Goal: Task Accomplishment & Management: Manage account settings

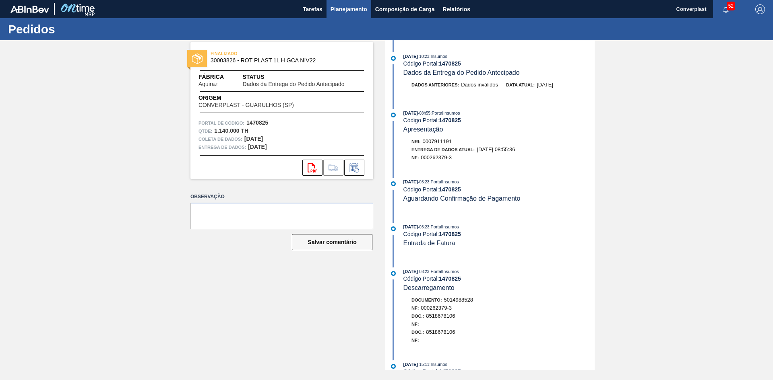
click at [354, 13] on font "Planejamento" at bounding box center [348, 9] width 37 height 10
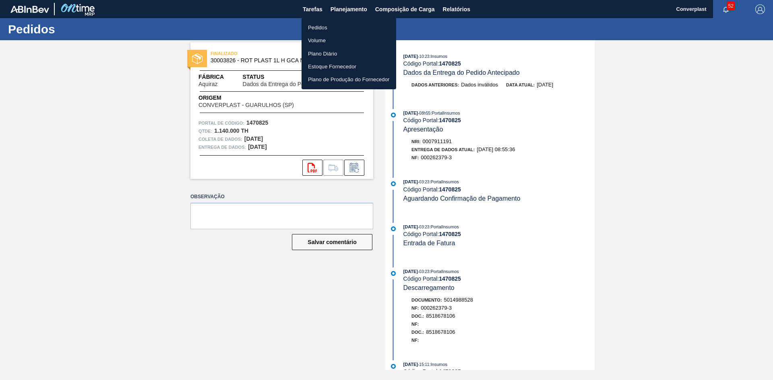
click at [337, 34] on li "Volume" at bounding box center [348, 40] width 95 height 13
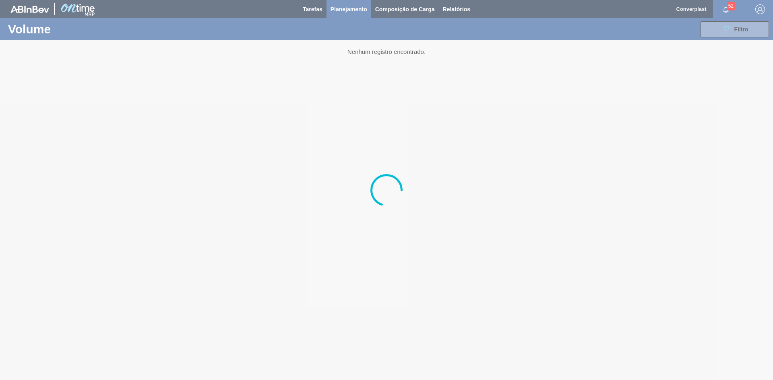
click at [336, 10] on font "Planejamento" at bounding box center [348, 9] width 37 height 6
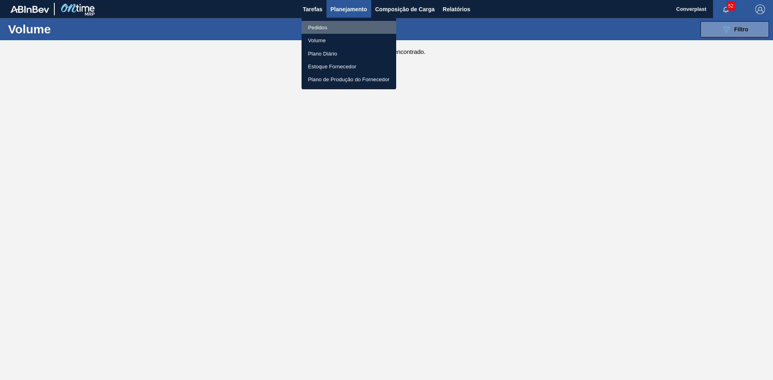
click at [323, 28] on font "Pedidos" at bounding box center [317, 28] width 19 height 6
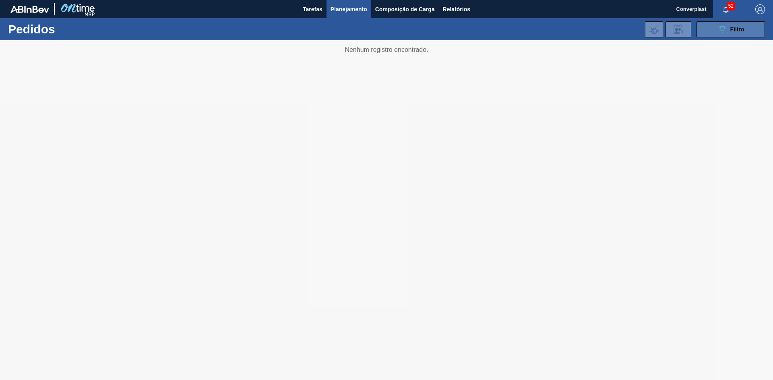
click at [712, 25] on button "089F7B8B-B2A5-4AFE-B5C0-19BA573D28AC Filtro" at bounding box center [730, 29] width 68 height 16
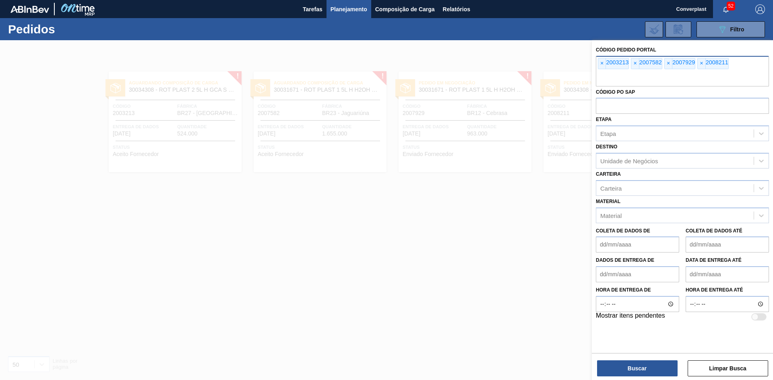
click at [611, 60] on font "2003213" at bounding box center [617, 62] width 23 height 6
click at [602, 59] on span "×" at bounding box center [602, 63] width 8 height 10
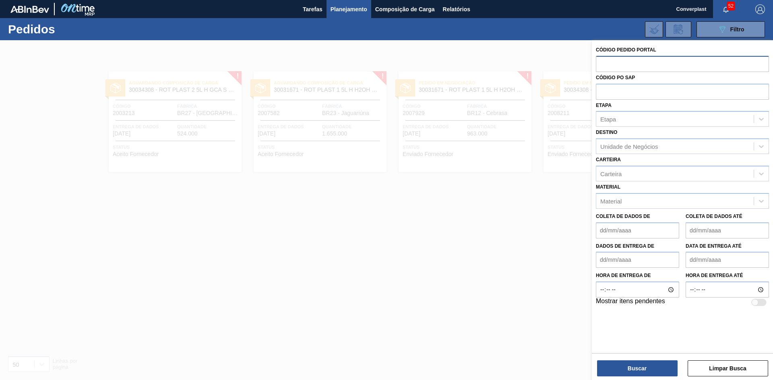
click at [602, 59] on input "text" at bounding box center [682, 63] width 173 height 15
paste input "text"
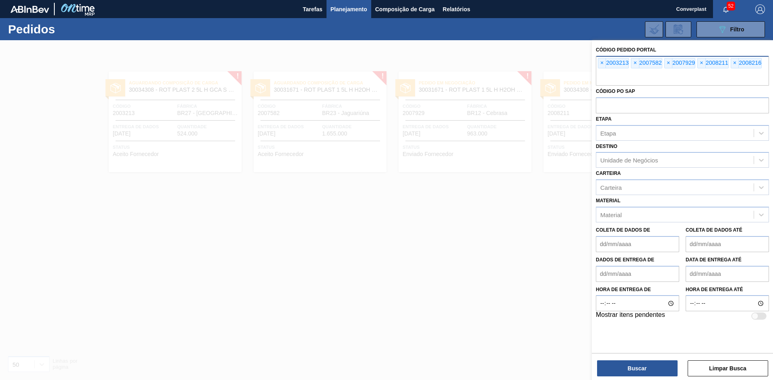
type input "]"
click at [618, 365] on button "Buscar" at bounding box center [637, 369] width 80 height 16
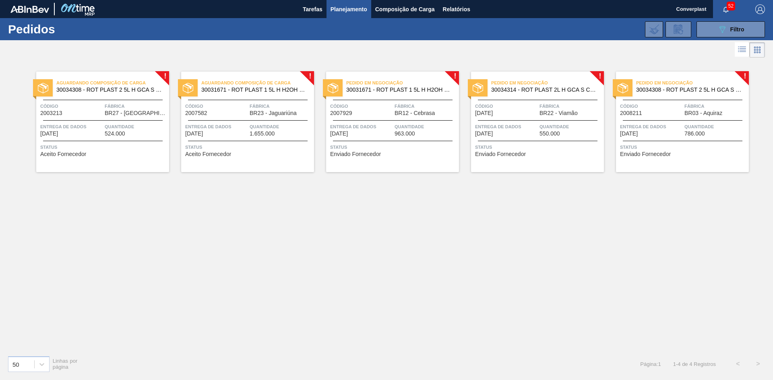
click at [169, 148] on div "Status Aceito Fornecedor" at bounding box center [102, 149] width 133 height 13
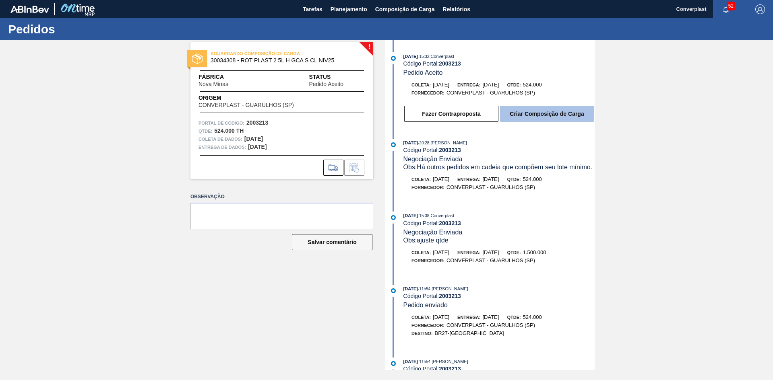
click at [520, 119] on button "Criar Composição de Carga" at bounding box center [547, 114] width 94 height 16
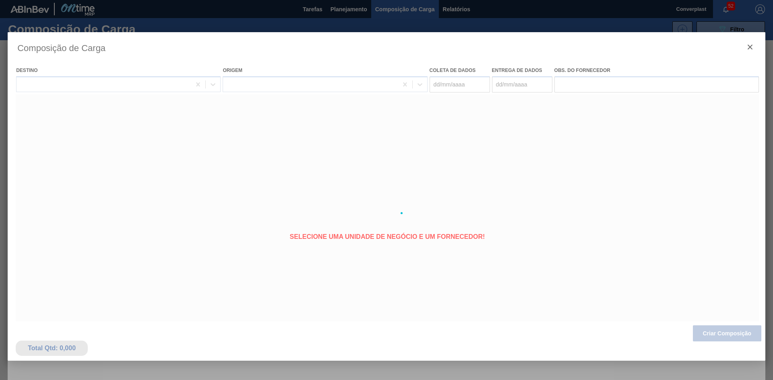
type coleta "[DATE]"
type entrega "[DATE]"
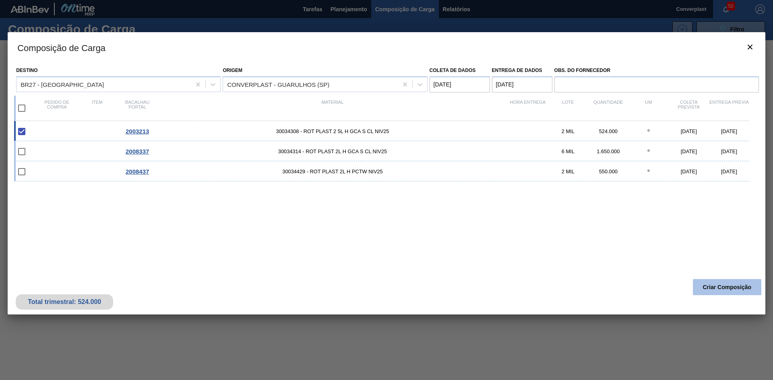
click at [711, 283] on button "Criar Composição" at bounding box center [726, 287] width 68 height 16
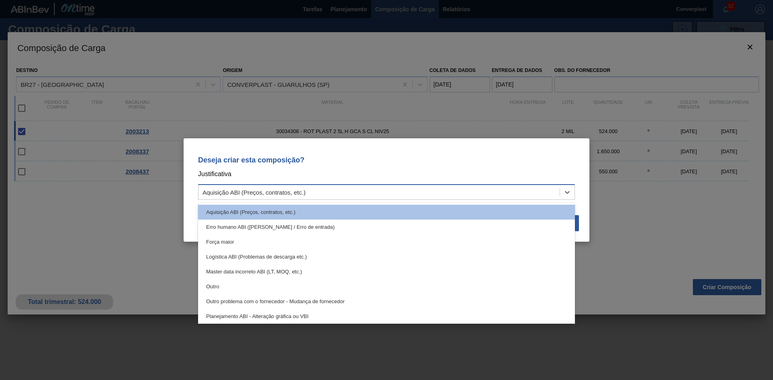
click at [269, 196] on div "Aquisição ABI (Preços, contratos, etc.)" at bounding box center [378, 193] width 361 height 12
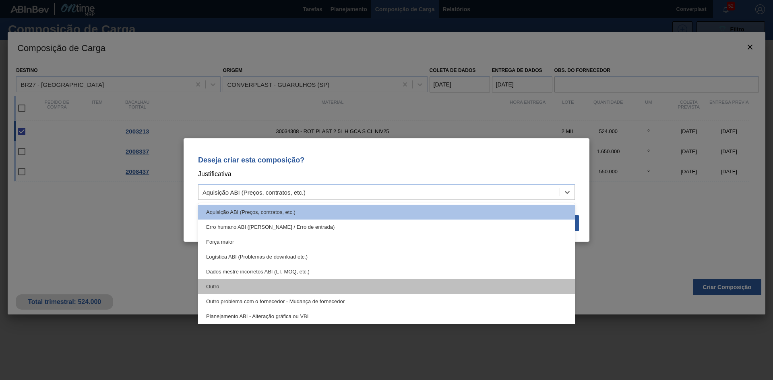
click at [248, 289] on div "Outro" at bounding box center [386, 286] width 377 height 15
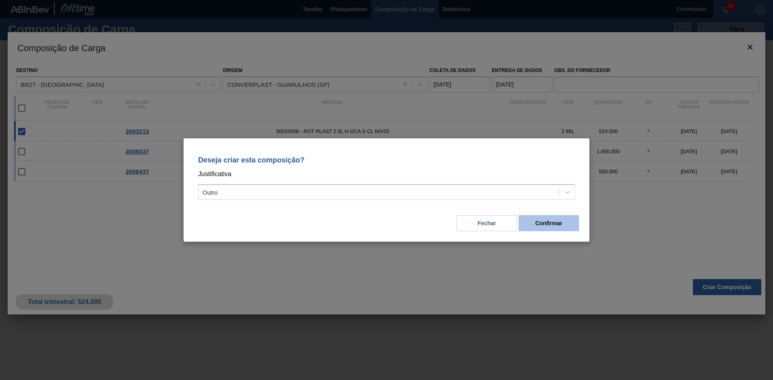
click at [556, 219] on button "Confirmar" at bounding box center [548, 223] width 60 height 16
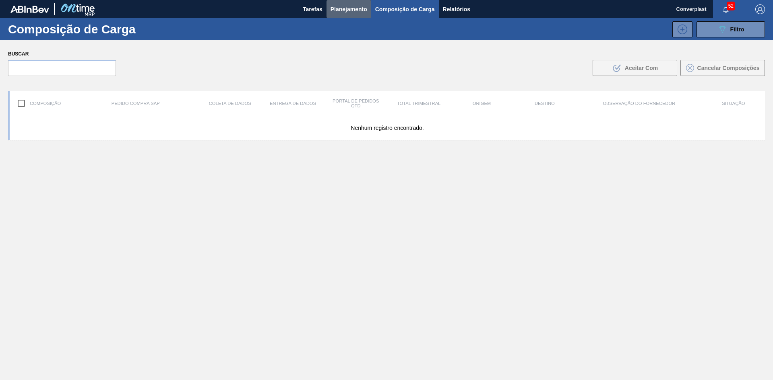
click at [350, 7] on font "Planejamento" at bounding box center [348, 9] width 37 height 6
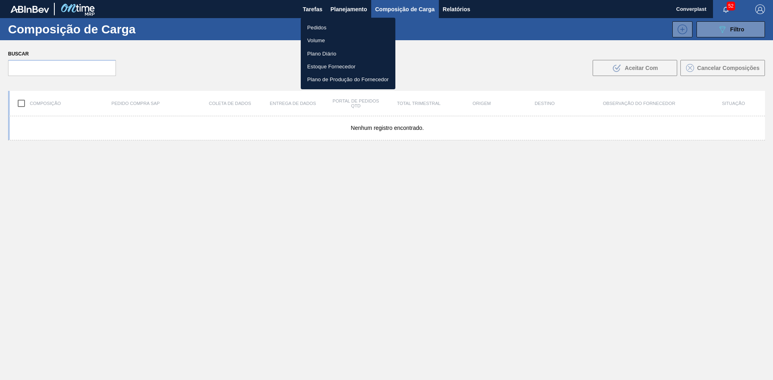
click at [341, 23] on li "Pedidos" at bounding box center [348, 27] width 95 height 13
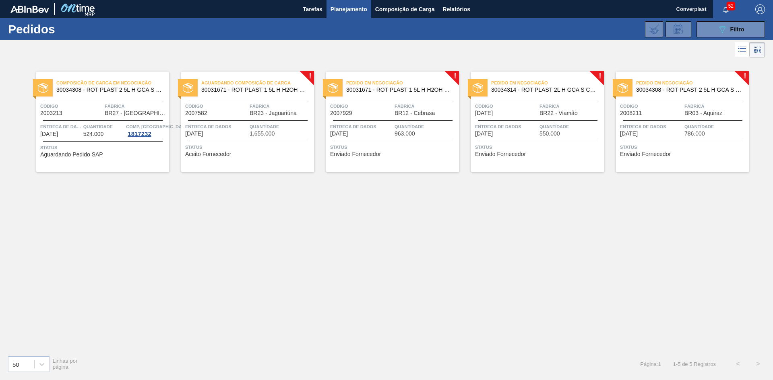
click at [215, 161] on div "Aguardando Composição de Carga 30031671 - ROT PLAST 1 5L H H2OH LIMONETO IN211 …" at bounding box center [247, 122] width 133 height 101
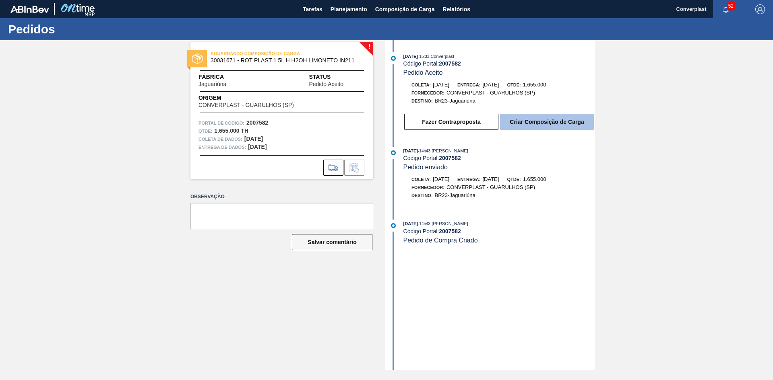
click at [534, 123] on font "Criar Composição de Carga" at bounding box center [546, 122] width 74 height 6
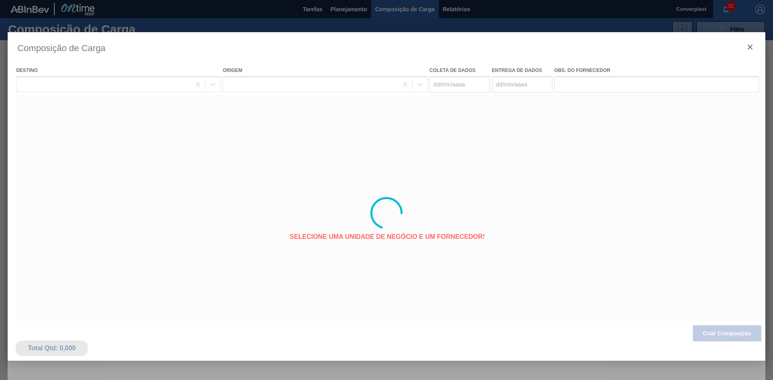
type coleta "[DATE]"
type entrega "[DATE]"
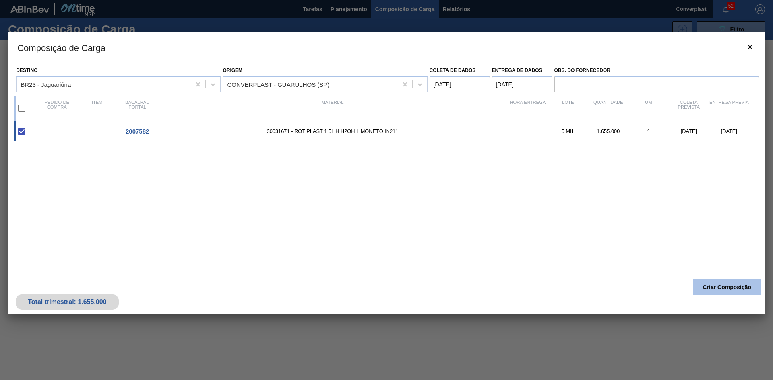
click at [722, 280] on button "Criar Composição" at bounding box center [726, 287] width 68 height 16
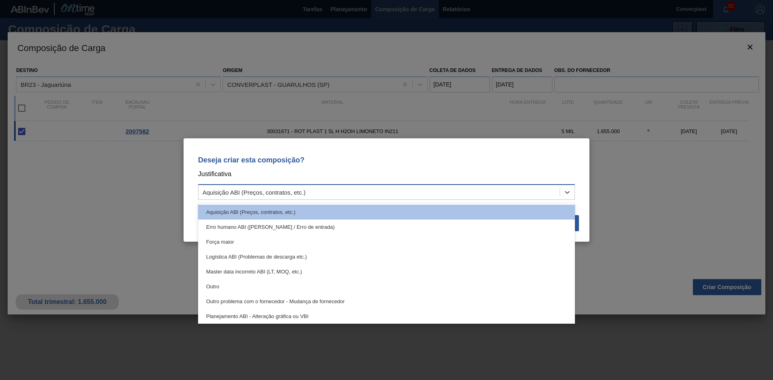
click at [218, 195] on font "Aquisição ABI (Preços, contratos, etc.)" at bounding box center [253, 192] width 103 height 7
drag, startPoint x: 237, startPoint y: 289, endPoint x: 268, endPoint y: 276, distance: 33.2
click at [237, 289] on div "Outro" at bounding box center [386, 286] width 377 height 15
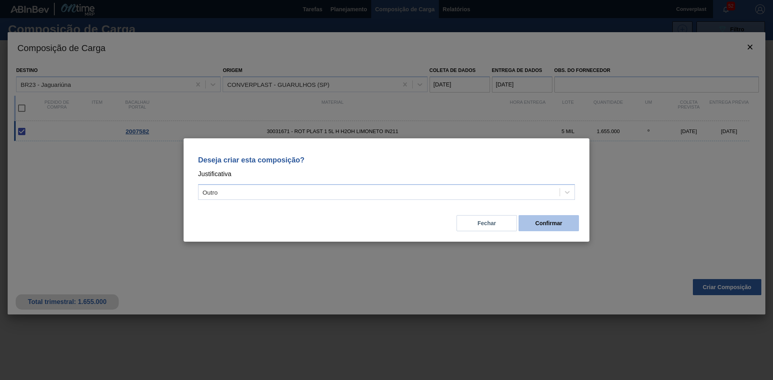
click at [542, 220] on font "Confirmar" at bounding box center [548, 223] width 27 height 6
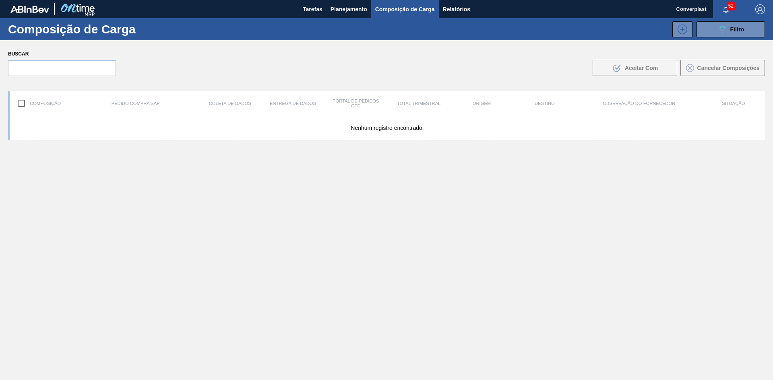
click at [339, 7] on font "Planejamento" at bounding box center [348, 9] width 37 height 6
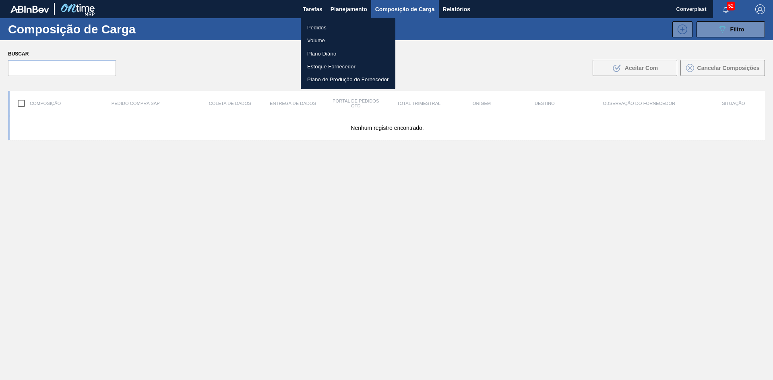
click at [315, 26] on font "Pedidos" at bounding box center [316, 28] width 19 height 6
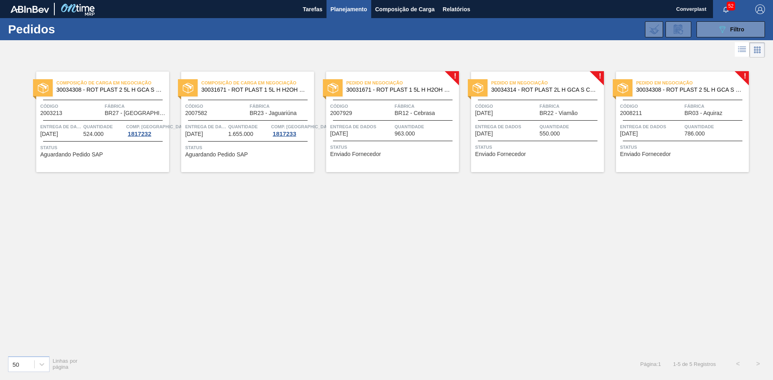
click at [401, 145] on span "Status" at bounding box center [393, 147] width 127 height 8
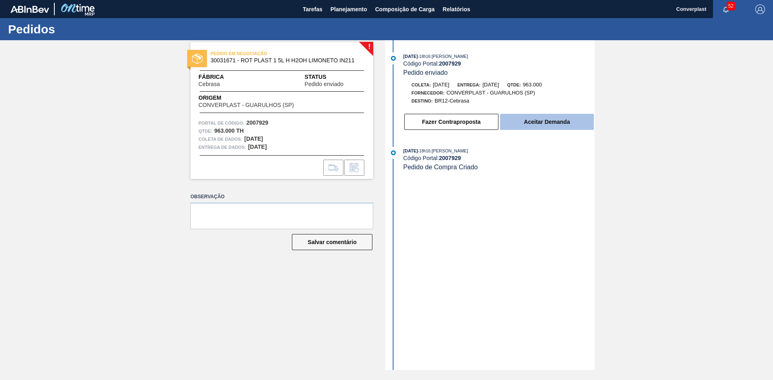
click at [522, 117] on button "Aceitar Demanda" at bounding box center [547, 122] width 94 height 16
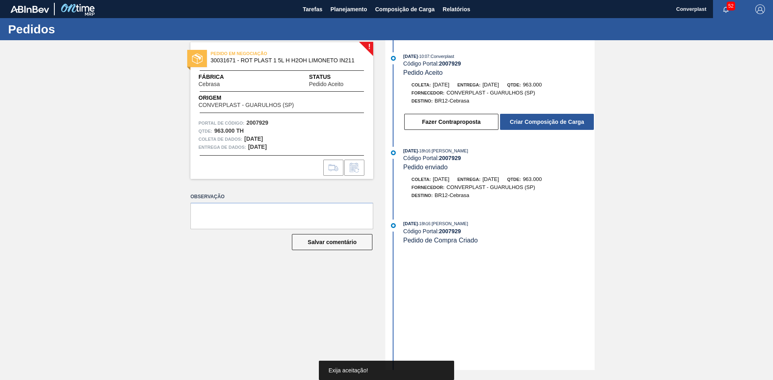
click at [522, 117] on button "Criar Composição de Carga" at bounding box center [547, 122] width 94 height 16
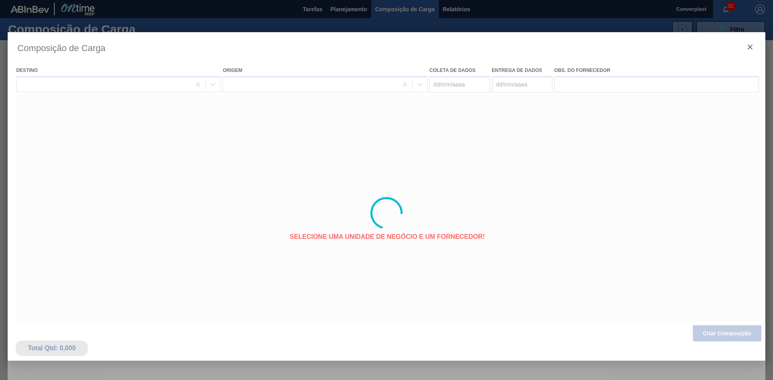
type coleta "[DATE]"
type entrega "[DATE]"
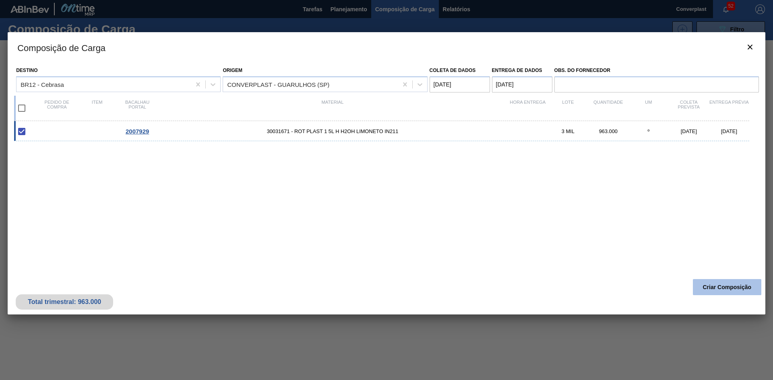
click at [695, 283] on button "Criar Composição" at bounding box center [726, 287] width 68 height 16
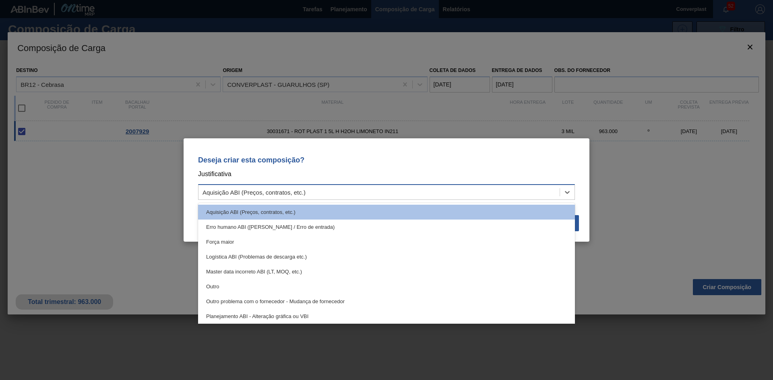
click at [372, 192] on div "Aquisição ABI (Preços, contratos, etc.)" at bounding box center [378, 193] width 361 height 12
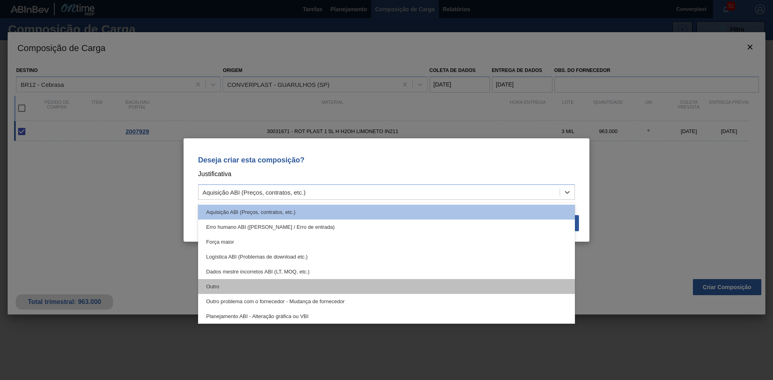
click at [254, 286] on div "Outro" at bounding box center [386, 286] width 377 height 15
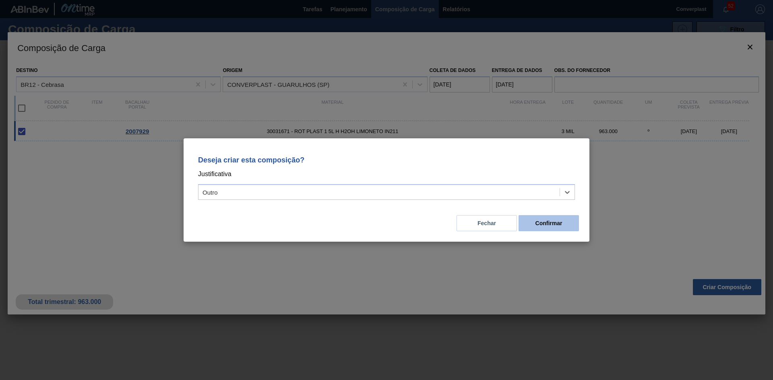
click at [543, 224] on font "Confirmar" at bounding box center [548, 223] width 27 height 6
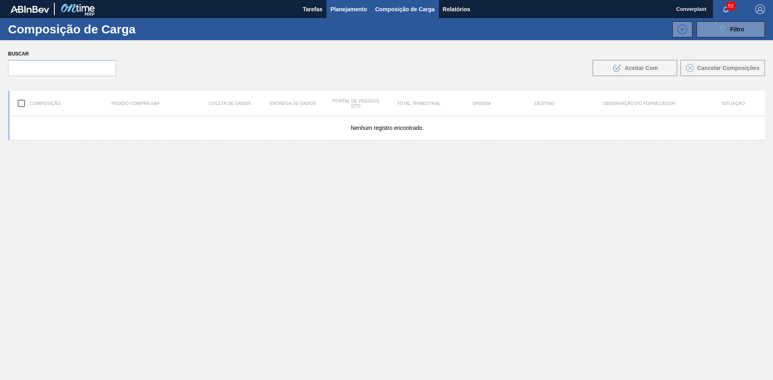
click at [340, 10] on font "Planejamento" at bounding box center [348, 9] width 37 height 6
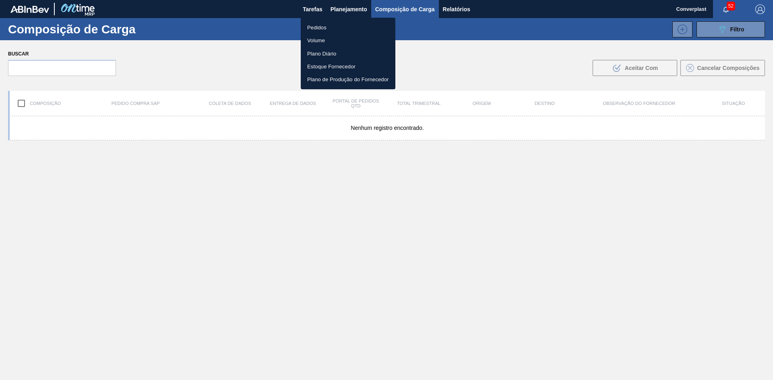
click at [327, 27] on li "Pedidos" at bounding box center [348, 27] width 95 height 13
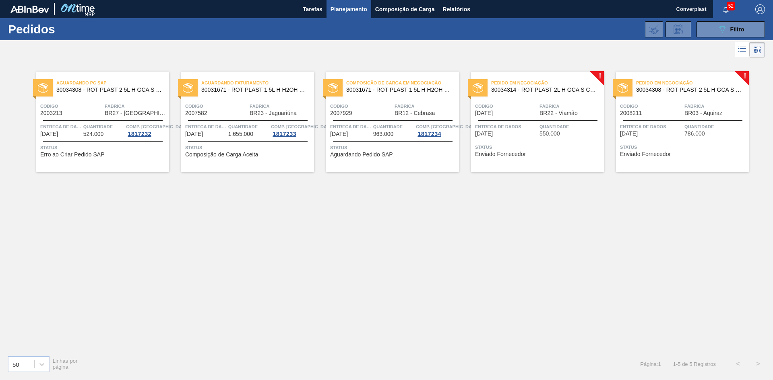
click at [544, 143] on span "Status" at bounding box center [538, 147] width 127 height 8
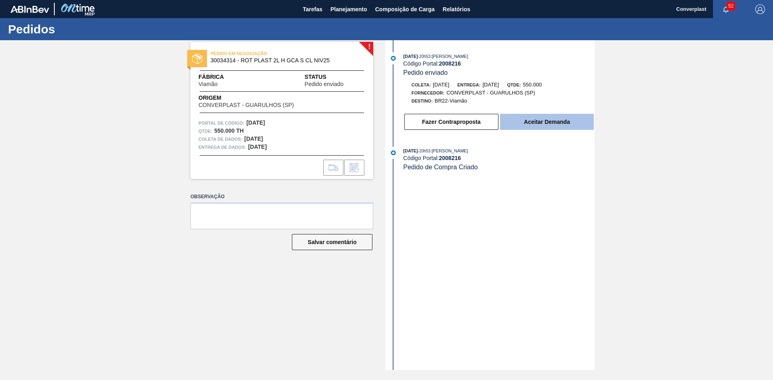
click at [523, 119] on button "Aceitar Demanda" at bounding box center [547, 122] width 94 height 16
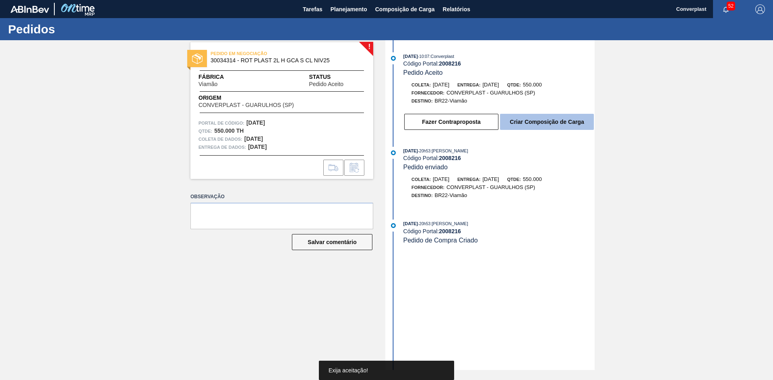
click at [527, 120] on font "Criar Composição de Carga" at bounding box center [546, 122] width 74 height 6
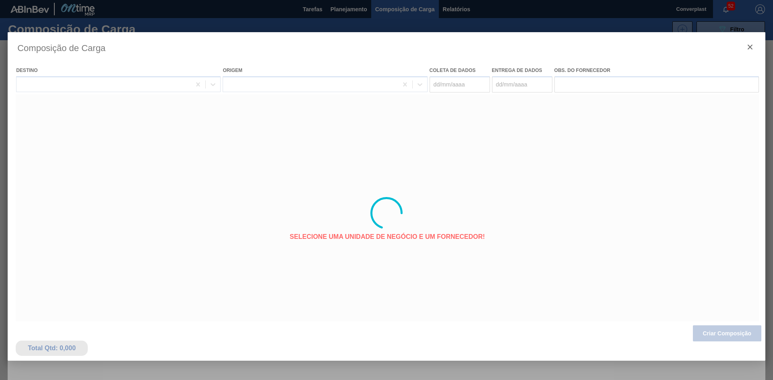
type coleta "[DATE]"
type entrega "[DATE]"
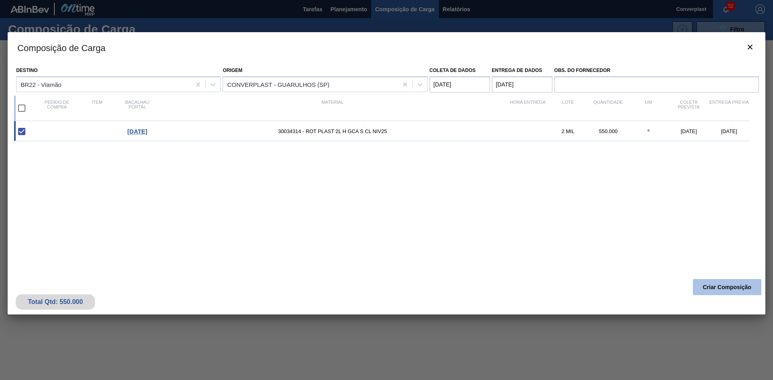
click at [712, 286] on font "Criar Composição" at bounding box center [727, 287] width 49 height 6
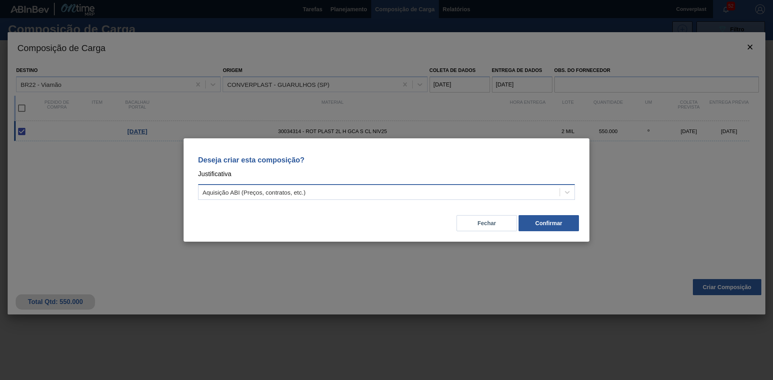
click at [463, 188] on div "Aquisição ABI (Preços, contratos, etc.)" at bounding box center [378, 193] width 361 height 12
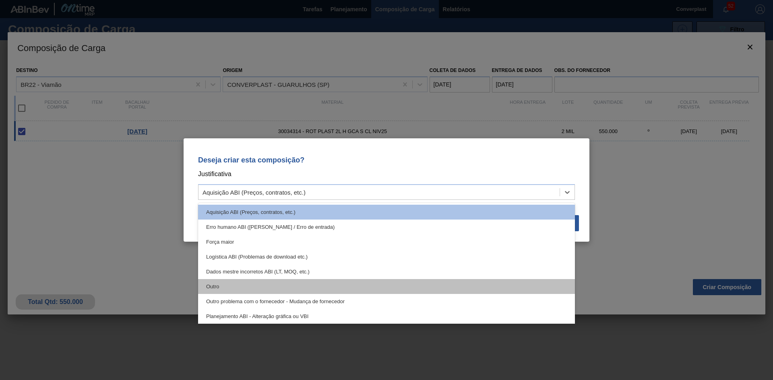
click at [218, 290] on div "Outro" at bounding box center [386, 286] width 377 height 15
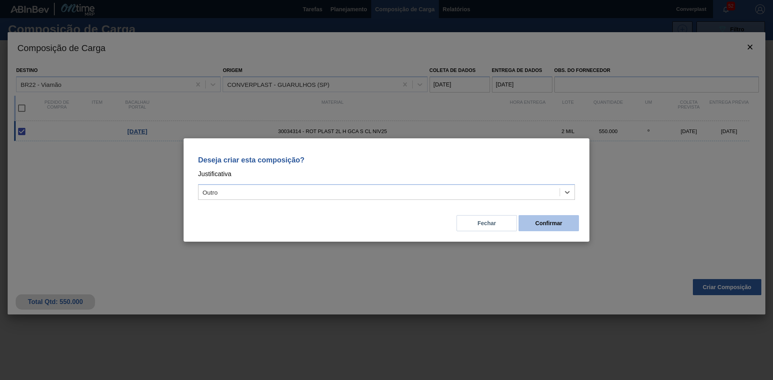
click at [534, 223] on button "Confirmar" at bounding box center [548, 223] width 60 height 16
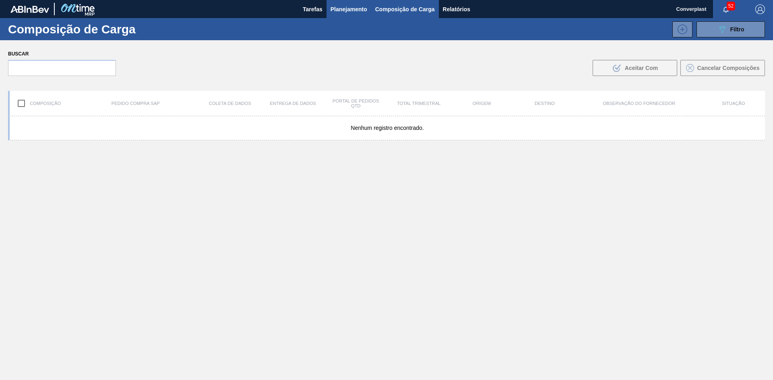
click at [350, 10] on font "Planejamento" at bounding box center [348, 9] width 37 height 6
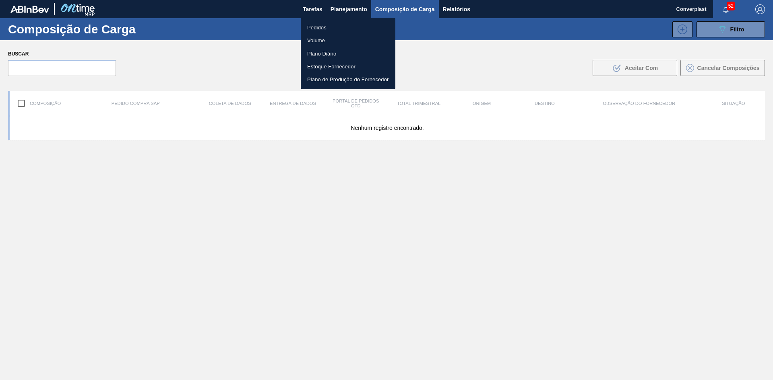
click at [324, 20] on ul "Pedidos Volume Plano Diário Estoque Fornecedor Plano de Produção do Fornecedor" at bounding box center [348, 54] width 95 height 72
click at [321, 25] on font "Pedidos" at bounding box center [316, 28] width 19 height 6
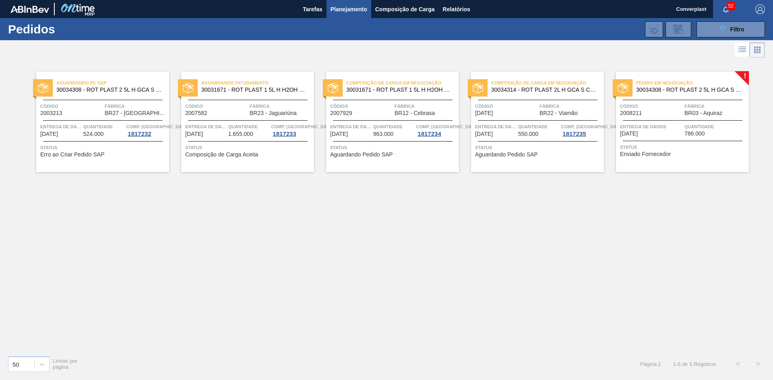
click at [667, 144] on span "Status" at bounding box center [683, 147] width 127 height 8
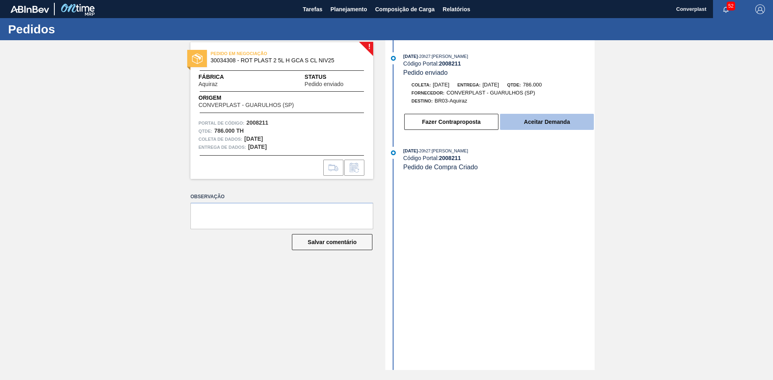
click at [528, 124] on font "Aceitar Demanda" at bounding box center [546, 122] width 46 height 6
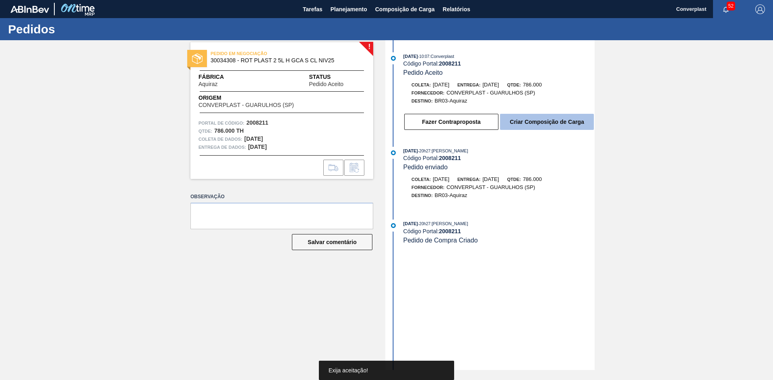
click at [533, 124] on font "Criar Composição de Carga" at bounding box center [546, 122] width 74 height 6
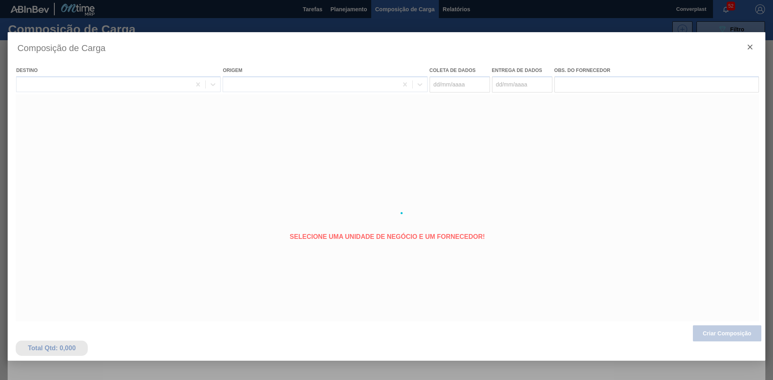
type coleta "[DATE]"
type entrega "[DATE]"
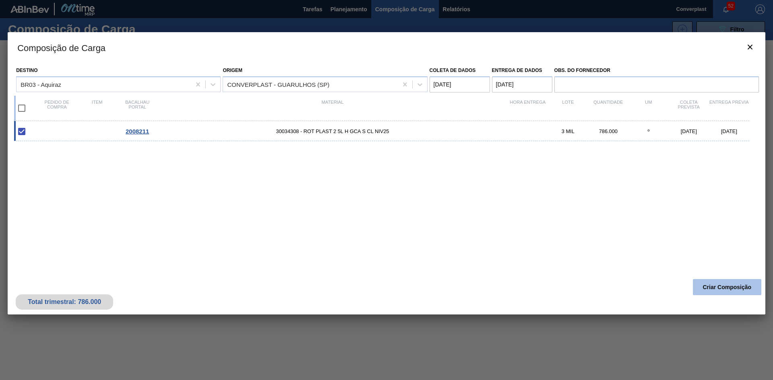
click at [701, 281] on button "Criar Composição" at bounding box center [726, 287] width 68 height 16
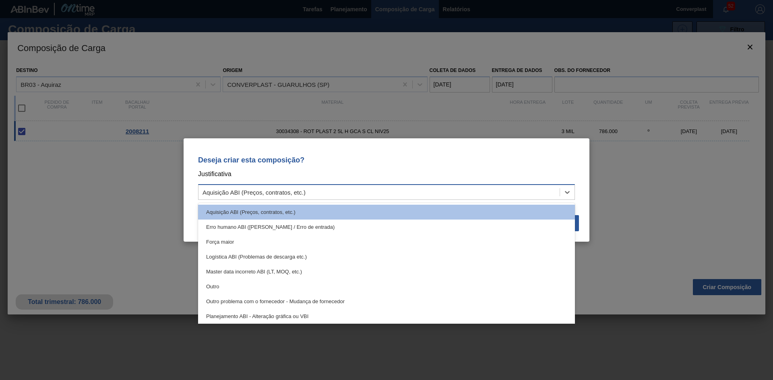
click at [324, 190] on div "Aquisição ABI (Preços, contratos, etc.)" at bounding box center [378, 193] width 361 height 12
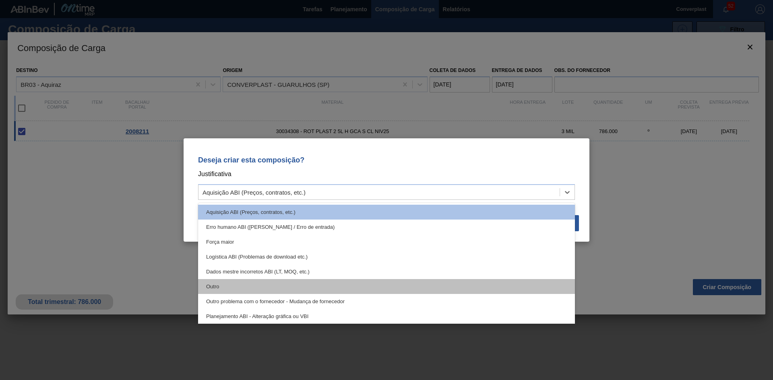
click at [257, 287] on div "Outro" at bounding box center [386, 286] width 377 height 15
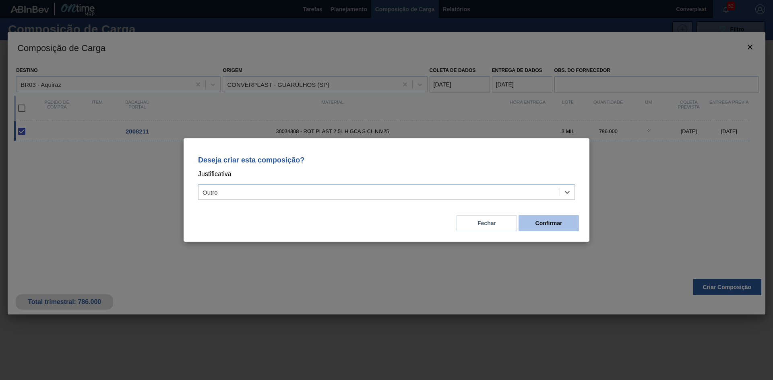
click at [550, 226] on font "Confirmar" at bounding box center [548, 223] width 27 height 6
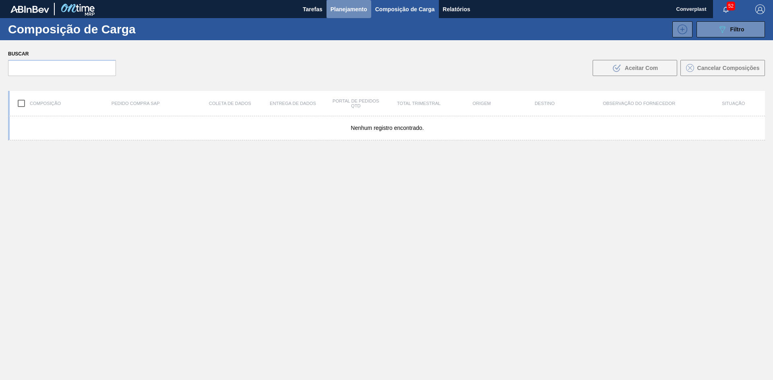
click at [333, 6] on font "Planejamento" at bounding box center [348, 9] width 37 height 6
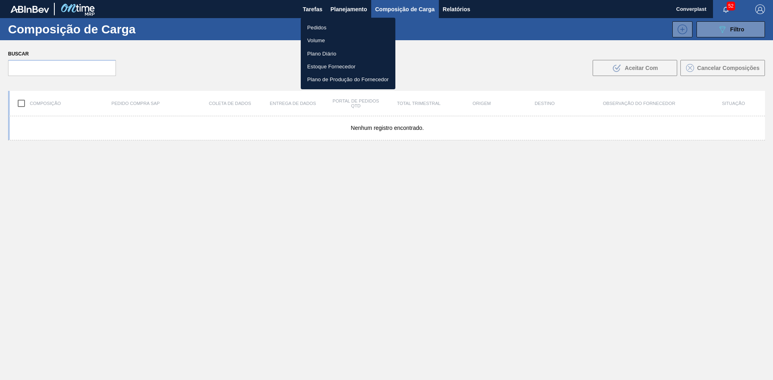
click at [336, 27] on li "Pedidos" at bounding box center [348, 27] width 95 height 13
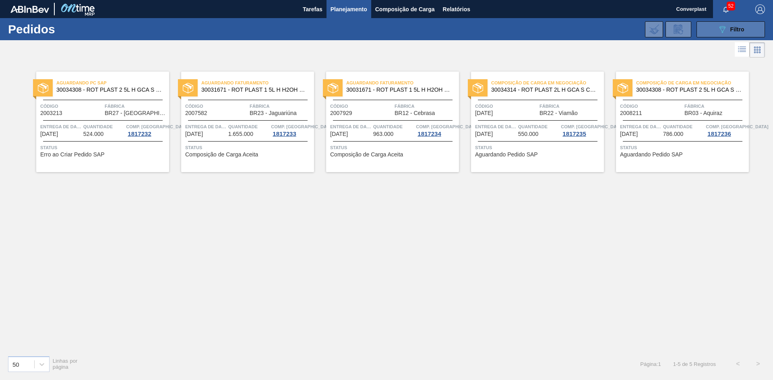
click at [732, 27] on font "Filtro" at bounding box center [737, 29] width 14 height 6
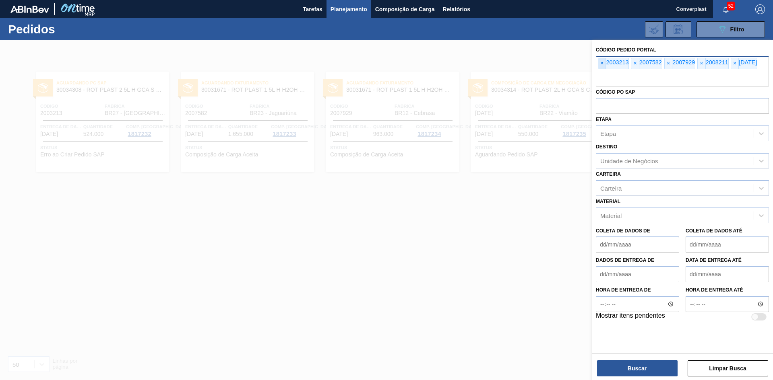
click at [598, 64] on span "×" at bounding box center [602, 63] width 8 height 10
paste input "2003213"
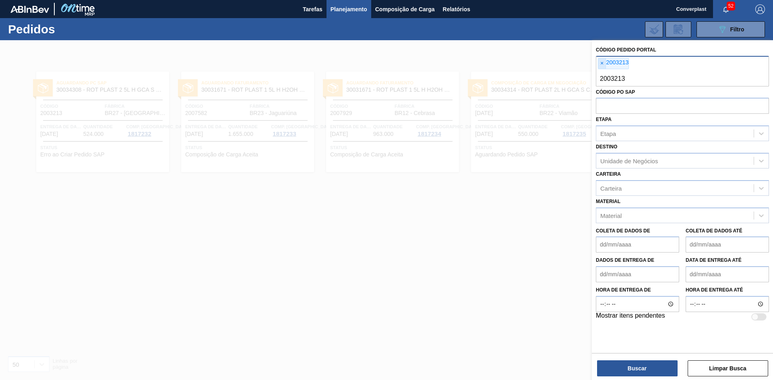
type input "2003213"
click at [598, 64] on span "×" at bounding box center [602, 63] width 8 height 10
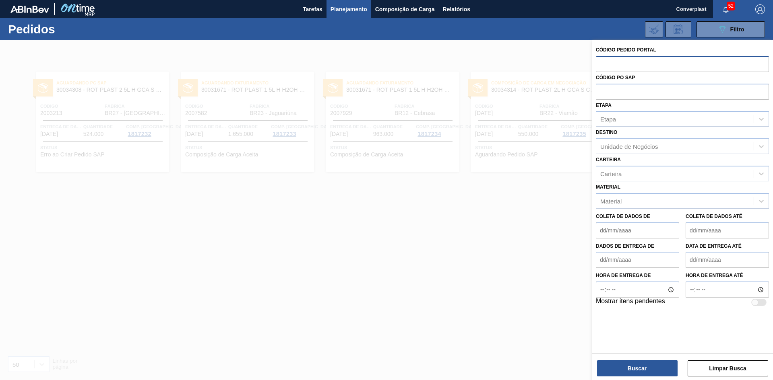
paste input "2003213"
type input "2003213"
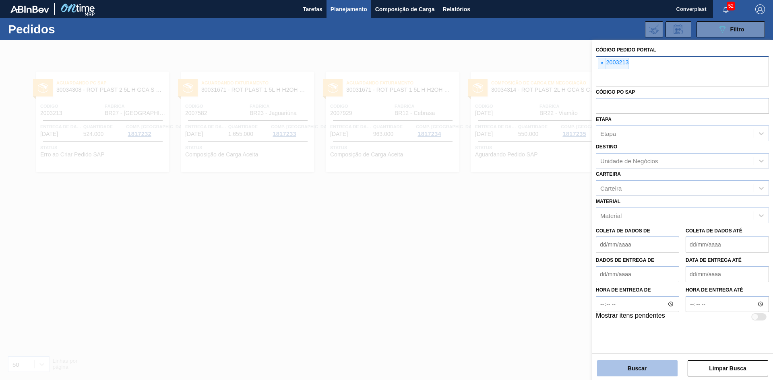
click at [646, 370] on font "Buscar" at bounding box center [636, 368] width 19 height 6
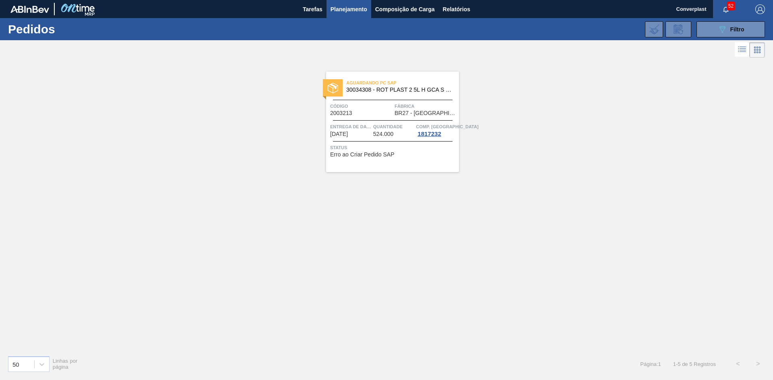
click at [358, 146] on span "Status" at bounding box center [393, 148] width 127 height 8
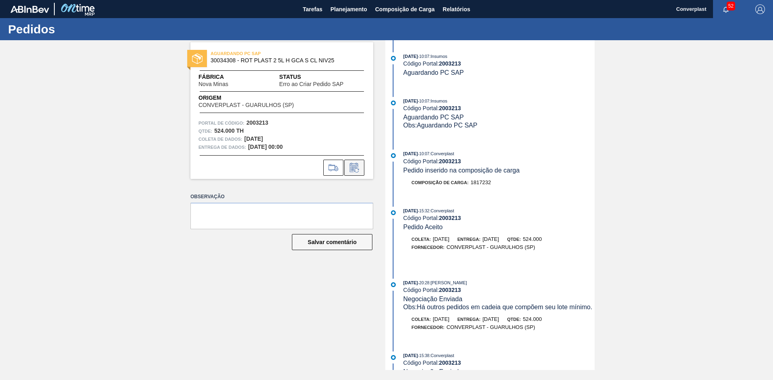
click at [351, 169] on icon at bounding box center [354, 168] width 13 height 10
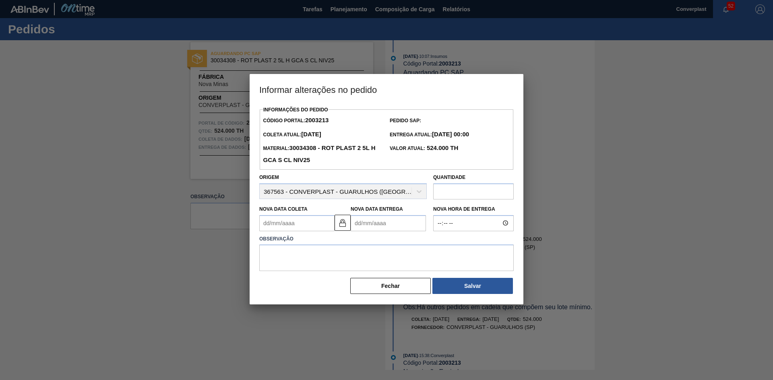
click at [375, 221] on Entrega "Nova Data Entrega" at bounding box center [387, 223] width 75 height 16
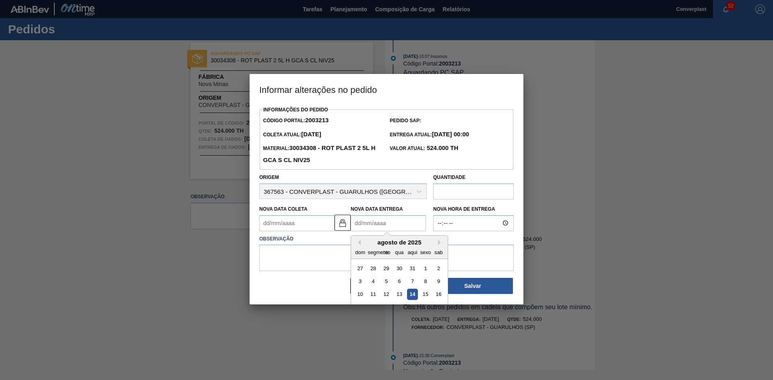
type Coleta "[DATE]"
type Entrega "1"
type Coleta "[DATE]"
type Entrega "15/0"
type Coleta "[DATE]"
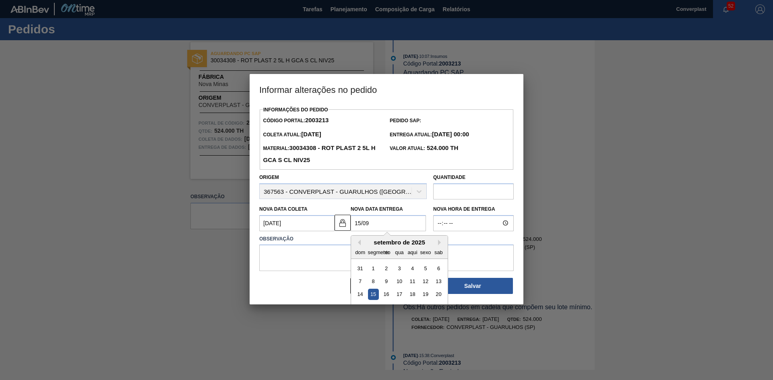
type Entrega "[DATE]"
click at [305, 260] on textarea at bounding box center [386, 258] width 254 height 27
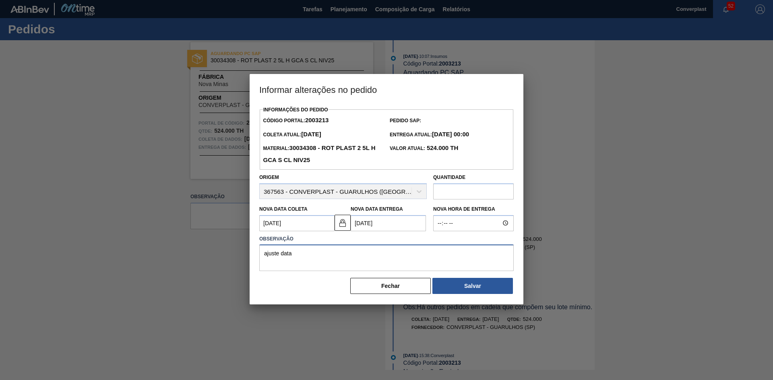
type textarea "ajuste data"
click at [451, 278] on div "Informações do Pedido Código Portal: 2003213 Pedido SAP: Coleta Atual: [DATE] E…" at bounding box center [386, 199] width 254 height 191
click at [460, 286] on button "Salvar" at bounding box center [472, 286] width 80 height 16
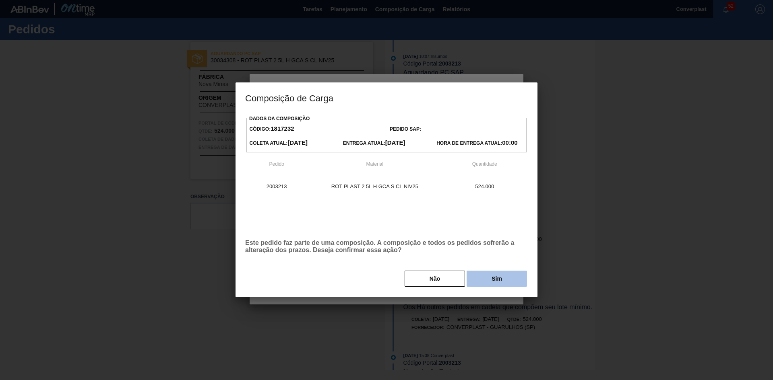
click at [478, 278] on button "Sim" at bounding box center [496, 279] width 60 height 16
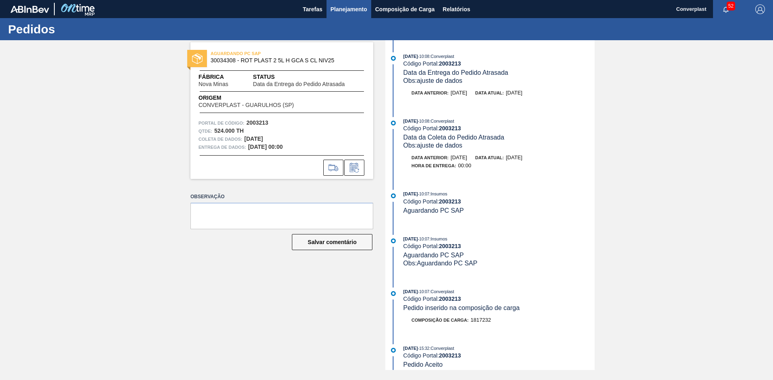
click at [359, 4] on button "Planejamento" at bounding box center [348, 9] width 45 height 18
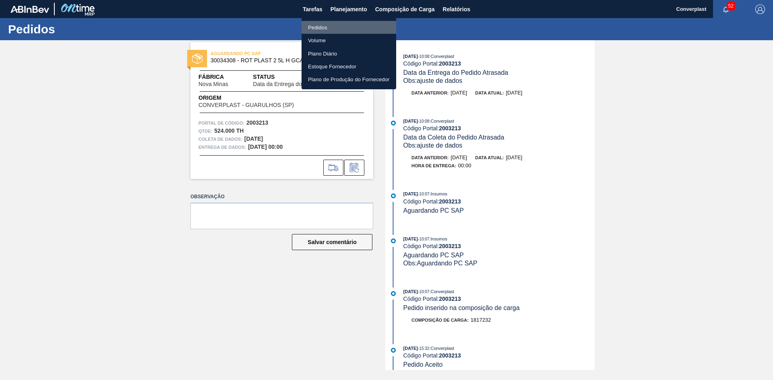
click at [336, 27] on li "Pedidos" at bounding box center [348, 27] width 95 height 13
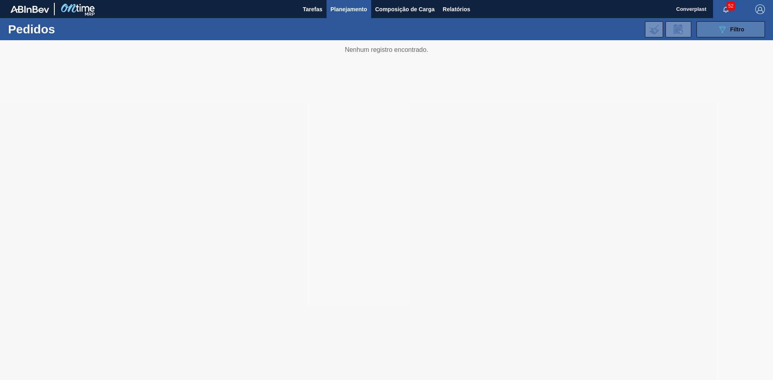
click at [722, 34] on icon "089F7B8B-B2A5-4AFE-B5C0-19BA573D28AC" at bounding box center [722, 30] width 10 height 10
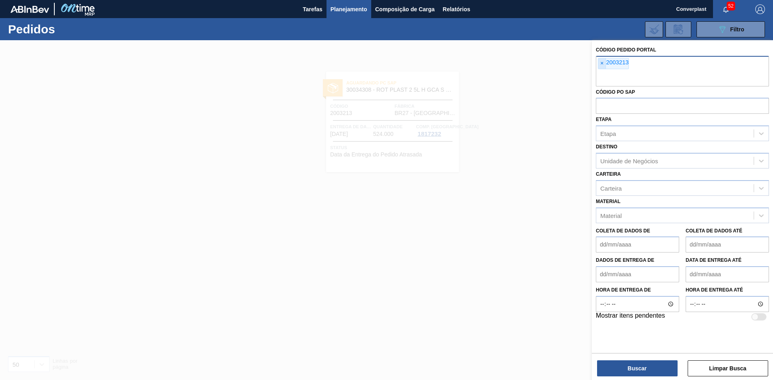
click at [606, 68] on span "×" at bounding box center [602, 63] width 8 height 10
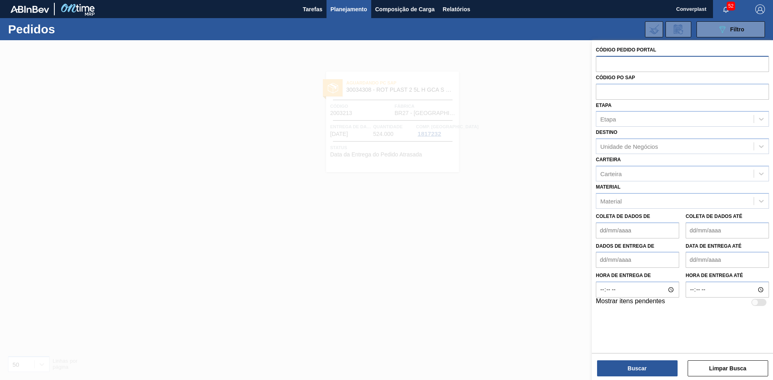
paste input "2007347"
type input "2007347"
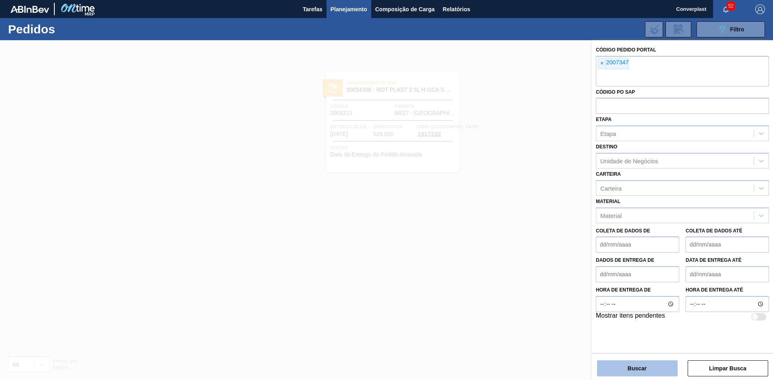
click at [609, 366] on button "Buscar" at bounding box center [637, 369] width 80 height 16
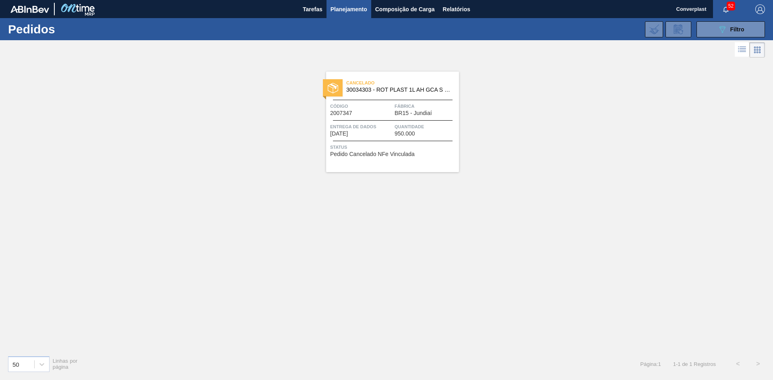
click at [353, 148] on span "Status" at bounding box center [393, 147] width 127 height 8
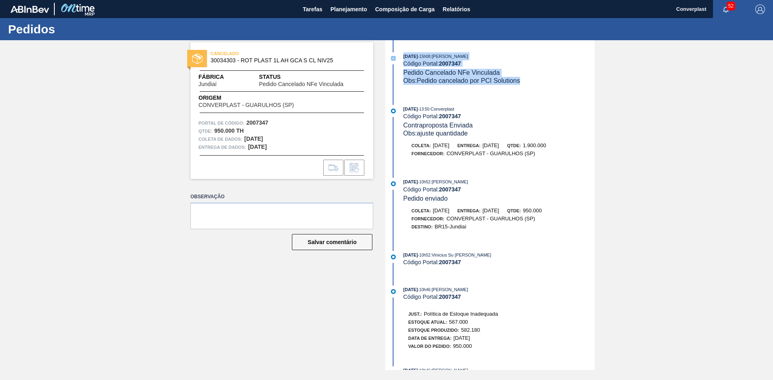
drag, startPoint x: 538, startPoint y: 75, endPoint x: 395, endPoint y: 56, distance: 144.2
click at [395, 56] on div "[DATE] 15h08 : [PERSON_NAME] Código Portal: 2007347 Pedido Cancelado NFe Vincul…" at bounding box center [490, 68] width 207 height 33
click at [450, 104] on div "[DATE] 15h08 : [PERSON_NAME] Código Portal: 2007347 Pedido Cancelado NFe Vincul…" at bounding box center [490, 205] width 207 height 330
click at [147, 184] on div "CANCELADO 30034303 - ROT PLAST 1L AH GCA S CL NIV25 Fábrica Jundiaí Status Pedi…" at bounding box center [386, 205] width 773 height 330
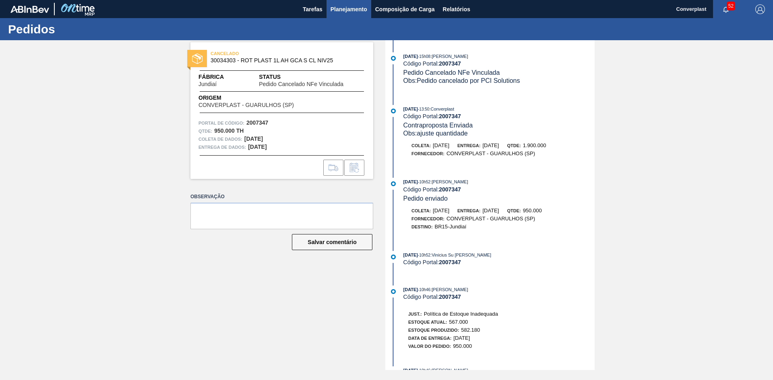
click at [341, 12] on font "Planejamento" at bounding box center [348, 9] width 37 height 6
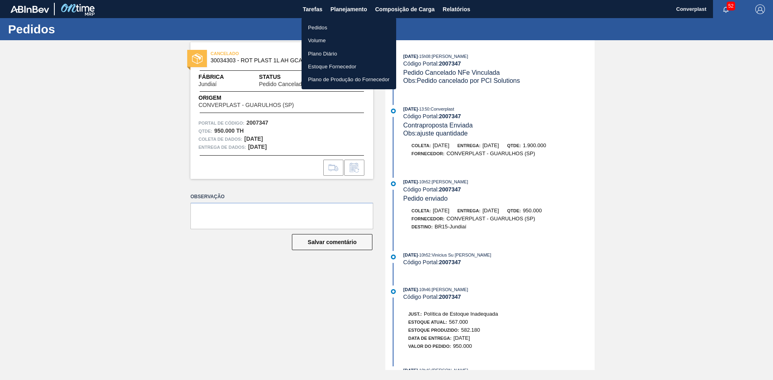
click at [315, 26] on font "Pedidos" at bounding box center [317, 28] width 19 height 6
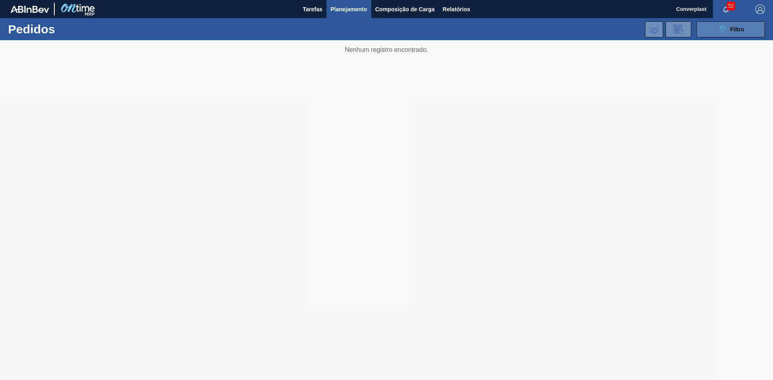
click at [734, 34] on div "089F7B8B-B2A5-4AFE-B5C0-19BA573D28AC Filtro" at bounding box center [730, 30] width 27 height 10
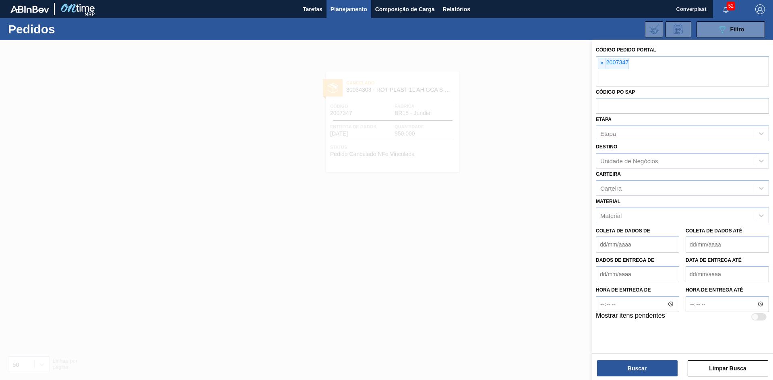
click at [607, 62] on font "2007347" at bounding box center [617, 62] width 23 height 6
click at [606, 62] on font "2007347" at bounding box center [617, 62] width 23 height 6
paste input "2007585"
type input "2007585"
click at [590, 64] on div at bounding box center [386, 230] width 773 height 380
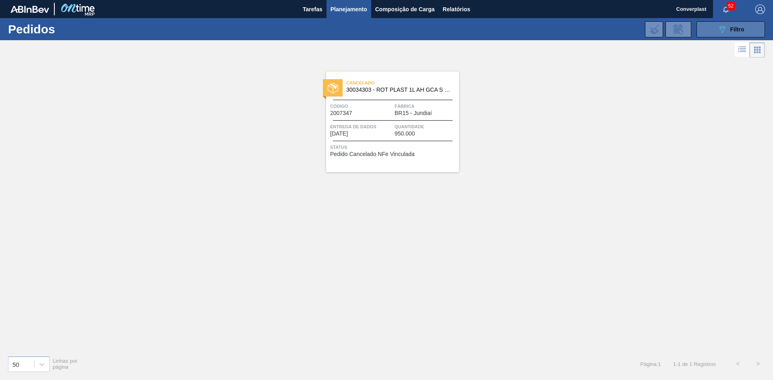
click at [721, 29] on icon "089F7B8B-B2A5-4AFE-B5C0-19BA573D28AC" at bounding box center [722, 30] width 10 height 10
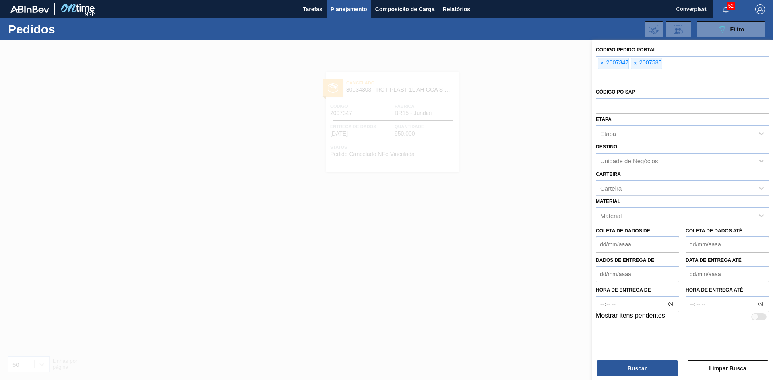
click at [594, 63] on div "Código Pedido Portal × 2007347 × 2007585 Código PO SAP Etapa Etapa Destino Unid…" at bounding box center [681, 183] width 181 height 286
click at [601, 64] on font "×" at bounding box center [601, 63] width 3 height 6
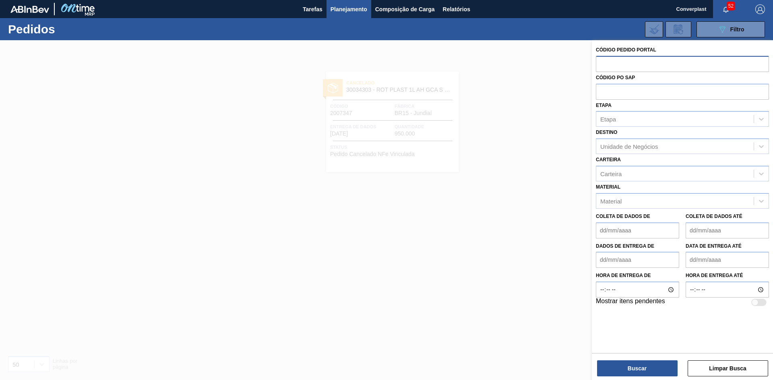
click at [601, 64] on input "text" at bounding box center [682, 63] width 173 height 15
paste input "2007585"
type input "2007585"
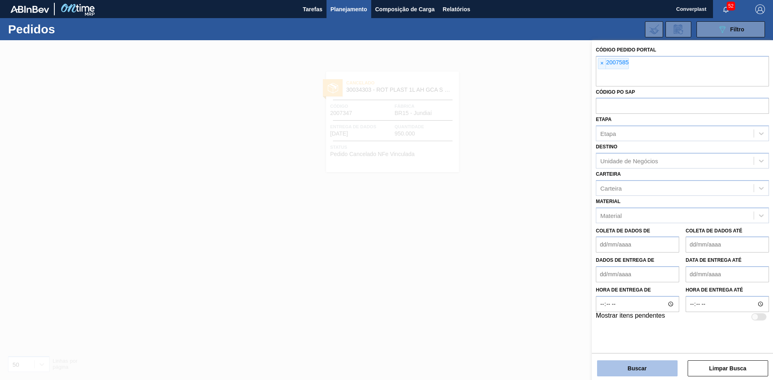
click at [628, 368] on font "Buscar" at bounding box center [636, 368] width 19 height 6
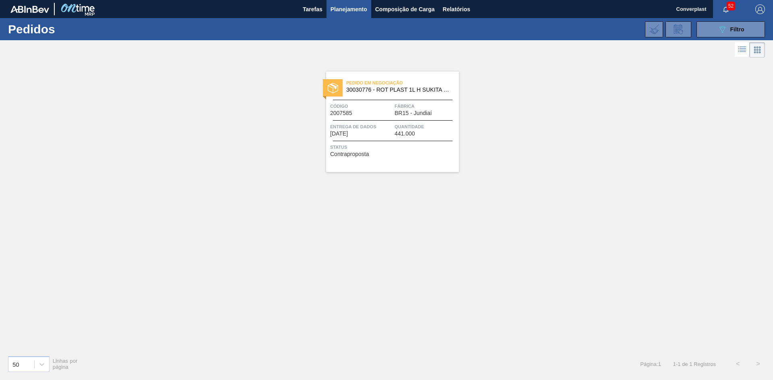
click at [325, 142] on link "Pedido em Negociação 30030776 - ROT PLAST 1L H SUKITA NIV24 Código 2007585 Fábr…" at bounding box center [386, 122] width 145 height 101
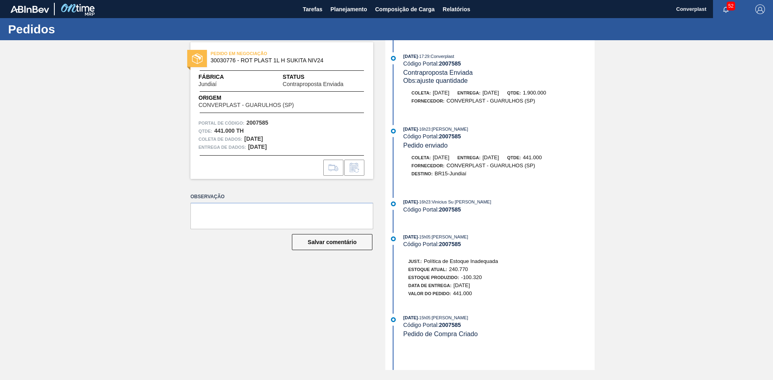
click at [344, 0] on html "Tarefas Planejamento Composição de Carga Relatórios Converplast 52 Marcar tudo …" at bounding box center [386, 0] width 773 height 0
click at [335, 14] on button "Planejamento" at bounding box center [348, 9] width 45 height 18
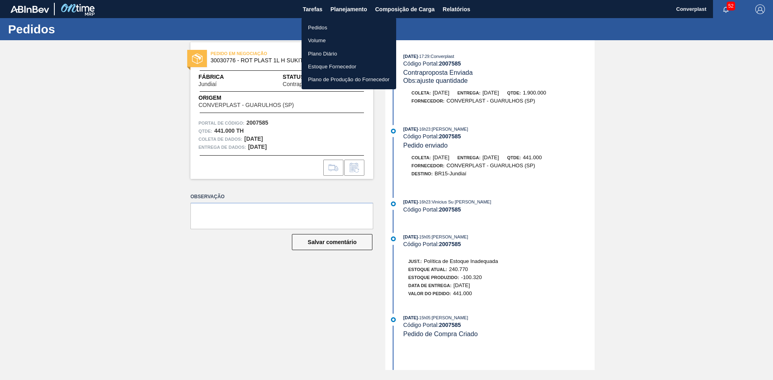
click at [312, 27] on font "Pedidos" at bounding box center [317, 28] width 19 height 6
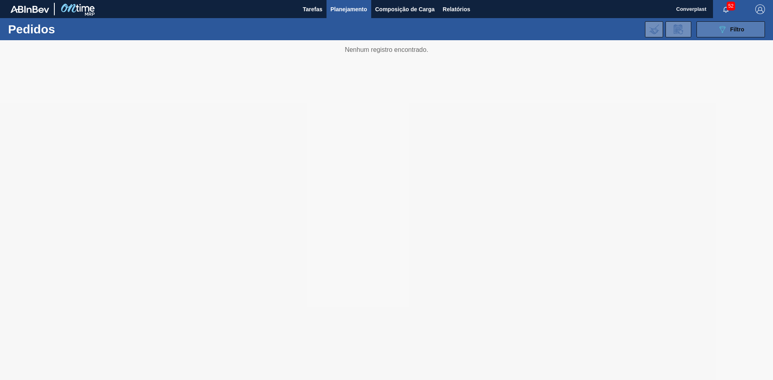
click at [746, 29] on button "089F7B8B-B2A5-4AFE-B5C0-19BA573D28AC Filtro" at bounding box center [730, 29] width 68 height 16
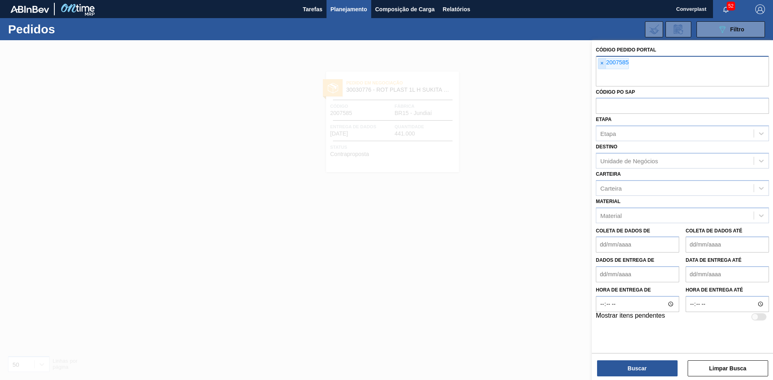
click at [601, 58] on span "×" at bounding box center [602, 63] width 8 height 10
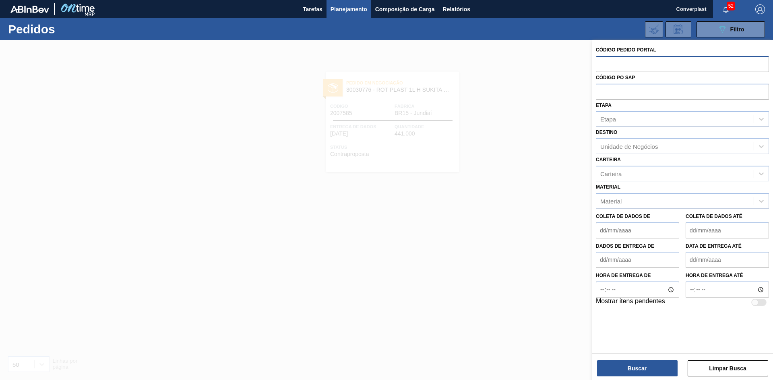
click at [601, 60] on input "text" at bounding box center [682, 63] width 173 height 15
paste input "2007587"
type input "2007587"
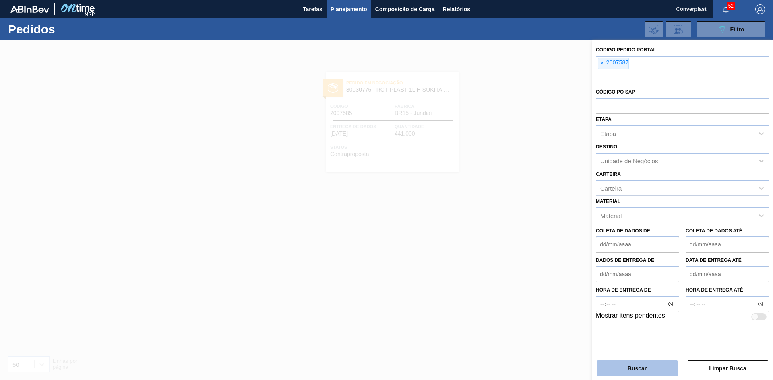
click at [611, 368] on button "Buscar" at bounding box center [637, 369] width 80 height 16
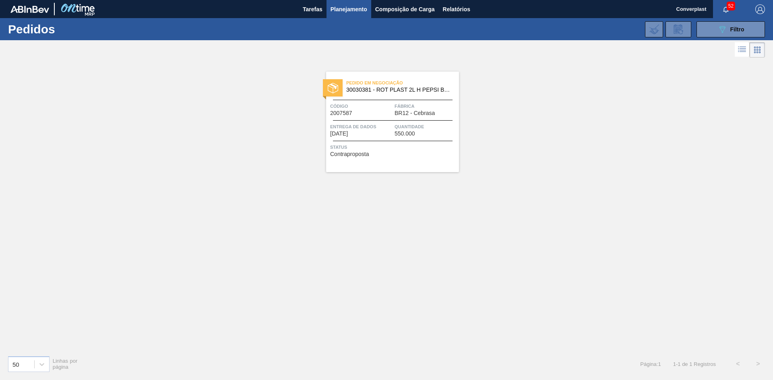
click at [353, 154] on font "Contraproposta" at bounding box center [349, 154] width 39 height 6
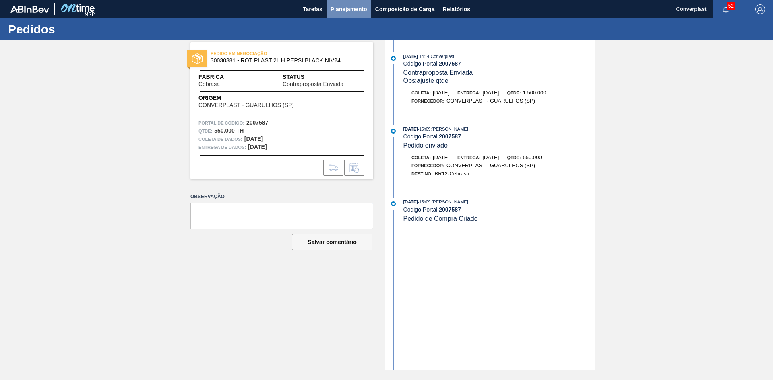
click at [334, 6] on font "Planejamento" at bounding box center [348, 9] width 37 height 6
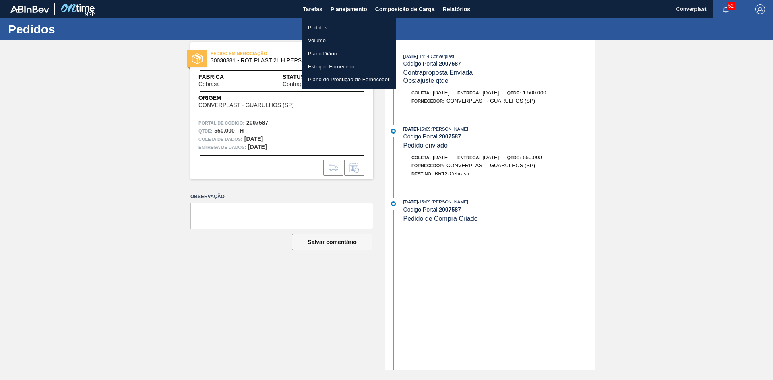
click at [328, 26] on li "Pedidos" at bounding box center [348, 27] width 95 height 13
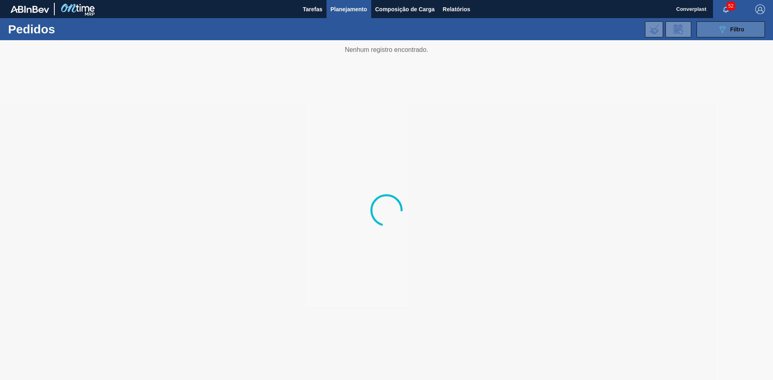
click at [756, 31] on button "089F7B8B-B2A5-4AFE-B5C0-19BA573D28AC Filtro" at bounding box center [730, 29] width 68 height 16
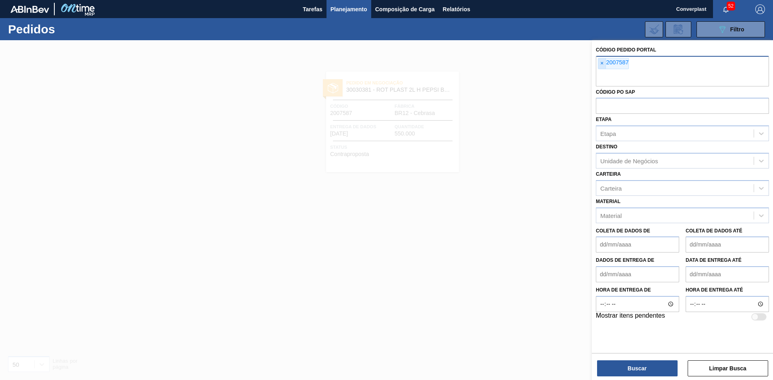
click at [604, 64] on span "×" at bounding box center [602, 63] width 8 height 10
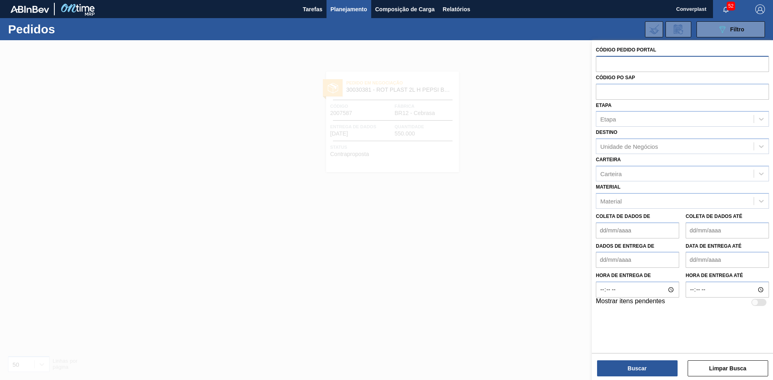
paste input "2008207"
type input "2008207"
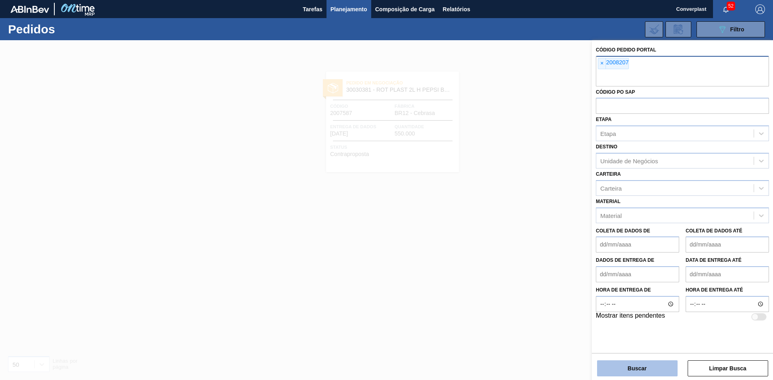
click at [625, 362] on button "Buscar" at bounding box center [637, 369] width 80 height 16
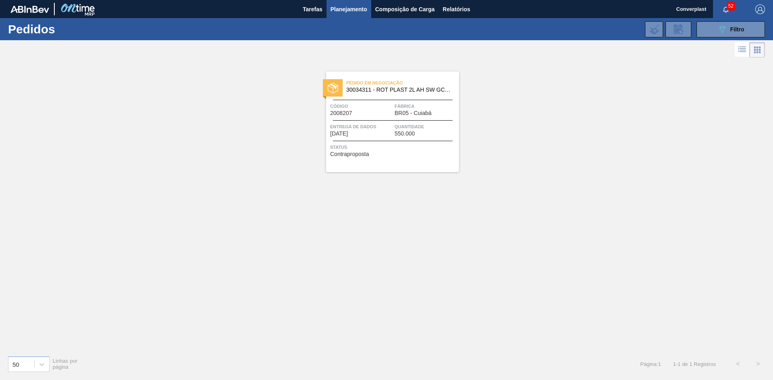
click at [420, 153] on div "Status Contraproposta" at bounding box center [393, 149] width 127 height 13
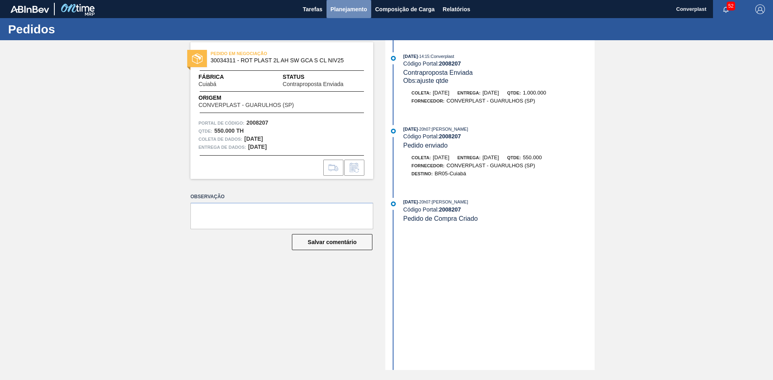
click at [352, 9] on font "Planejamento" at bounding box center [348, 9] width 37 height 6
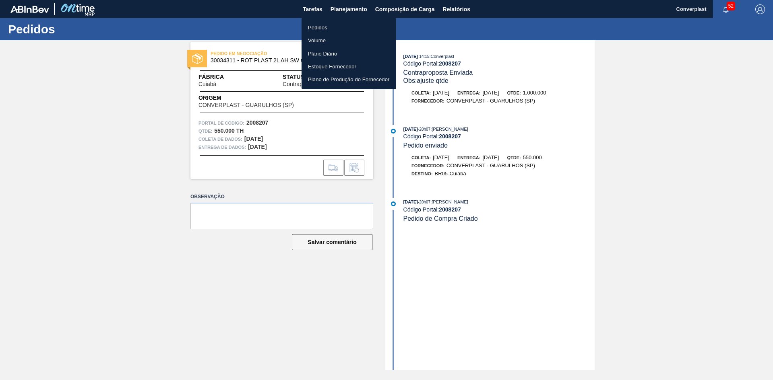
click at [321, 27] on font "Pedidos" at bounding box center [317, 28] width 19 height 6
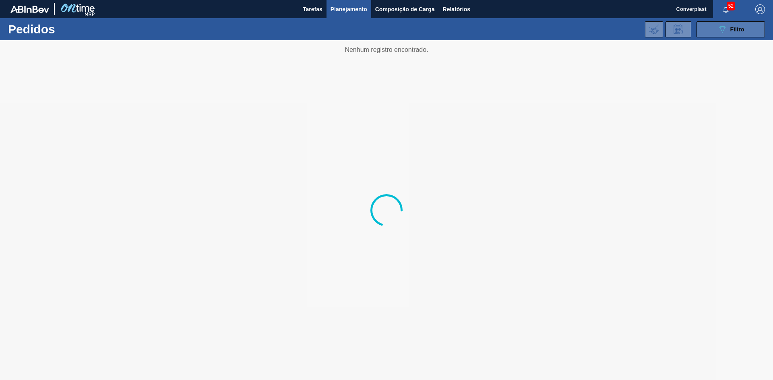
click at [730, 25] on div "089F7B8B-B2A5-4AFE-B5C0-19BA573D28AC Filtro" at bounding box center [730, 30] width 27 height 10
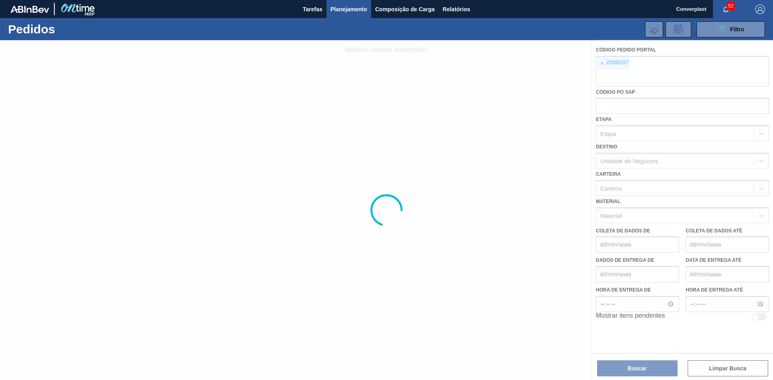
click at [601, 64] on font "×" at bounding box center [601, 63] width 3 height 6
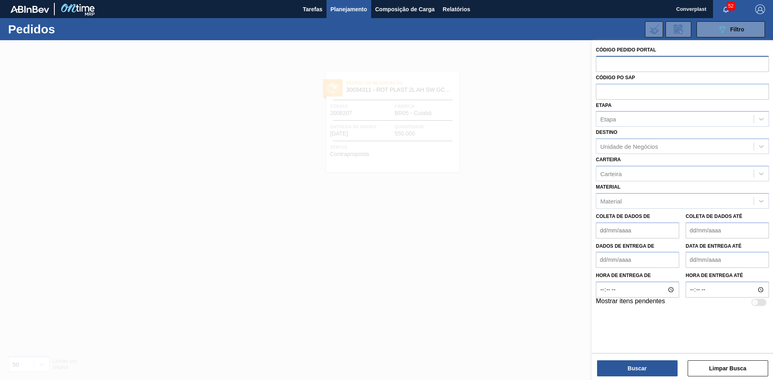
paste input "2008209"
type input "2008209"
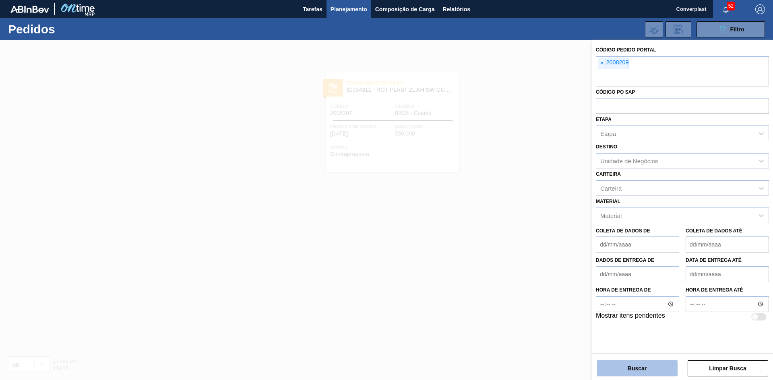
click at [610, 361] on button "Buscar" at bounding box center [637, 369] width 80 height 16
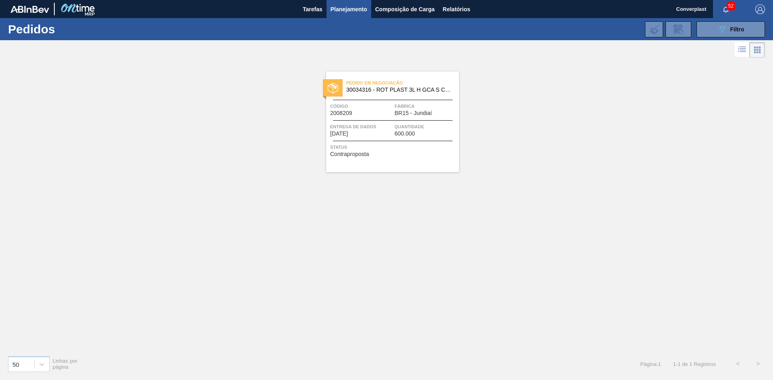
click at [407, 158] on div "Pedido em Negociação 30034316 - ROT PLAST 3L H GCA S CL NIV25 Código 2008209 Fá…" at bounding box center [392, 122] width 133 height 101
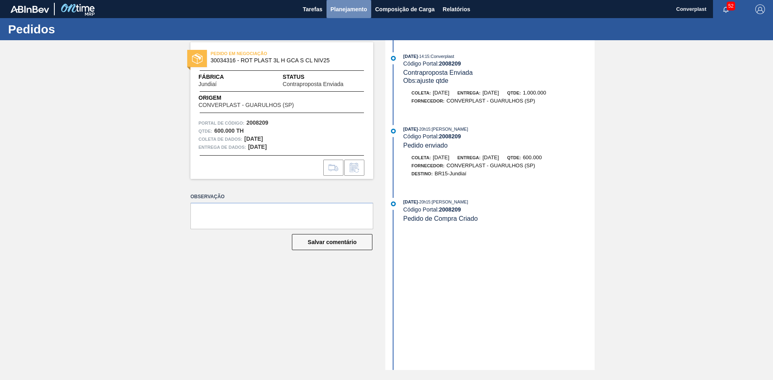
click at [336, 9] on font "Planejamento" at bounding box center [348, 9] width 37 height 6
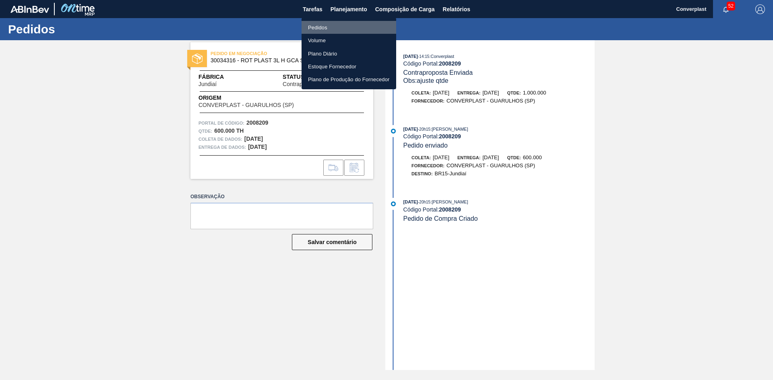
click at [320, 25] on font "Pedidos" at bounding box center [317, 28] width 19 height 6
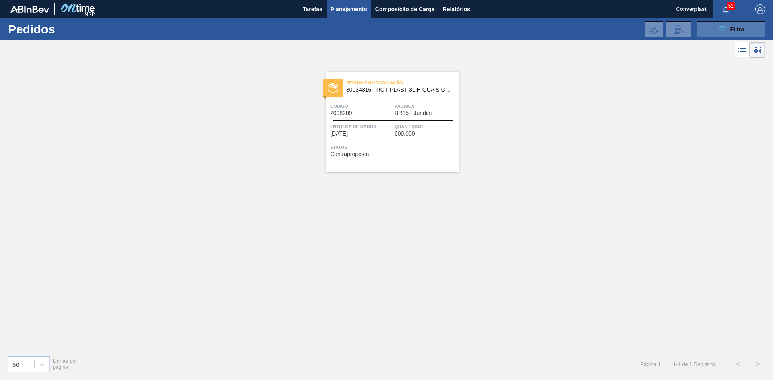
click at [725, 29] on icon "089F7B8B-B2A5-4AFE-B5C0-19BA573D28AC" at bounding box center [722, 30] width 10 height 10
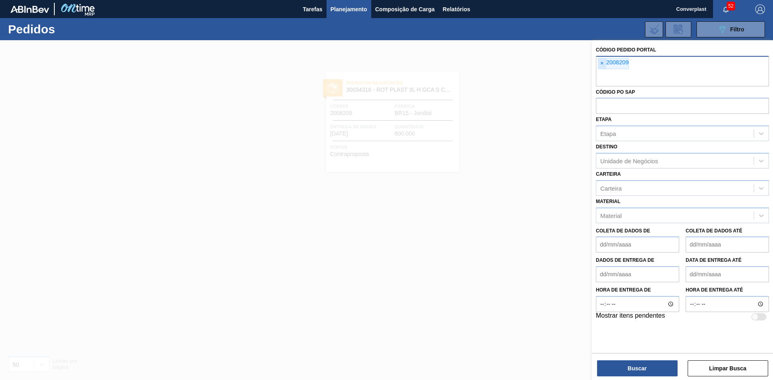
click at [602, 64] on font "×" at bounding box center [601, 63] width 3 height 6
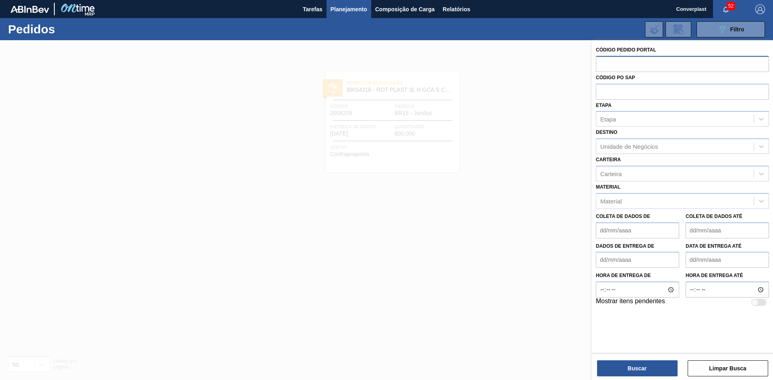
paste input "2008215"
type input "2008215"
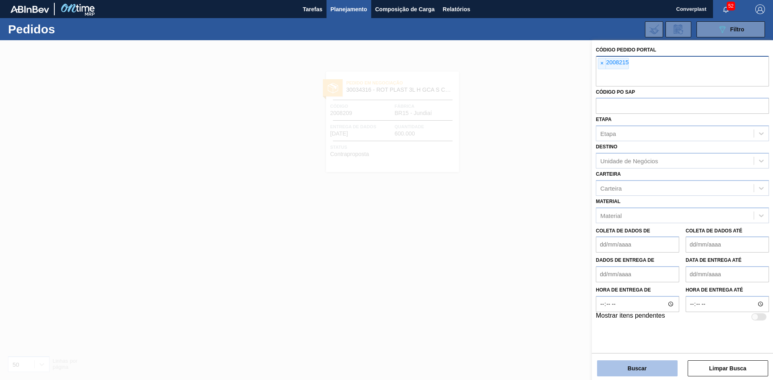
click at [618, 367] on button "Buscar" at bounding box center [637, 369] width 80 height 16
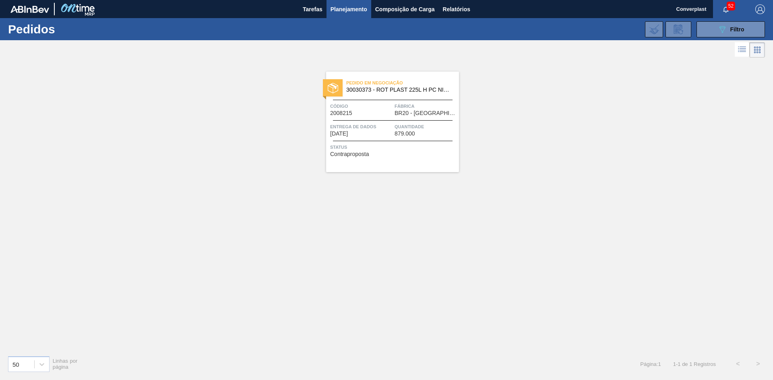
click at [369, 155] on font "Contraproposta" at bounding box center [349, 154] width 39 height 6
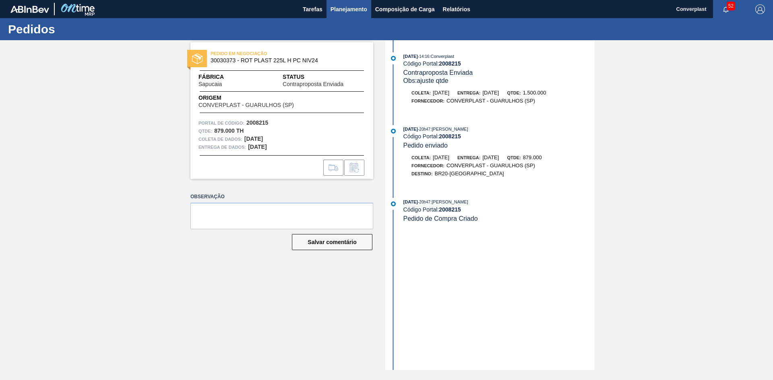
click at [340, 13] on font "Planejamento" at bounding box center [348, 9] width 37 height 10
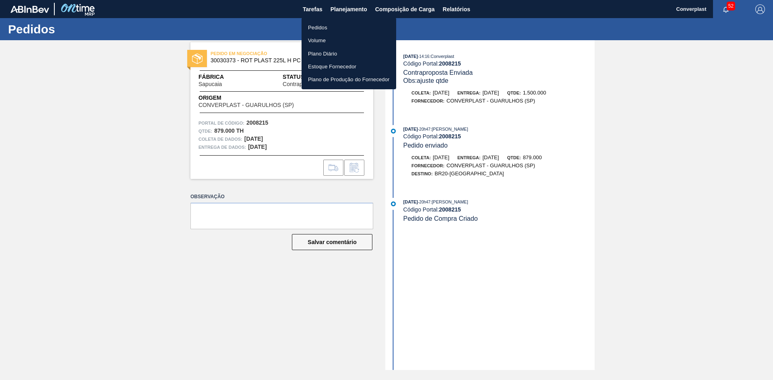
click at [317, 23] on li "Pedidos" at bounding box center [348, 27] width 95 height 13
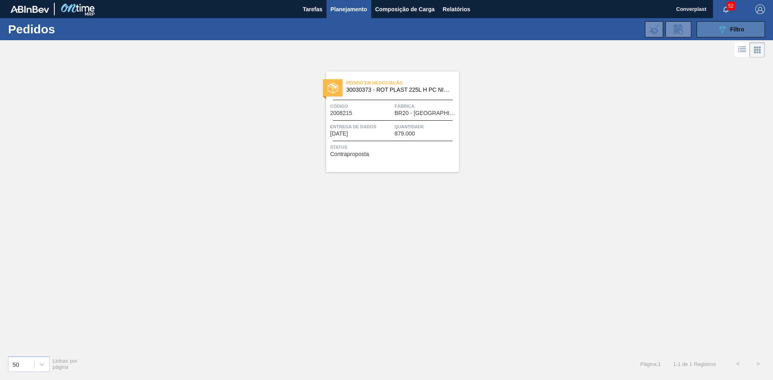
click at [721, 37] on button "089F7B8B-B2A5-4AFE-B5C0-19BA573D28AC Filtro" at bounding box center [730, 29] width 68 height 16
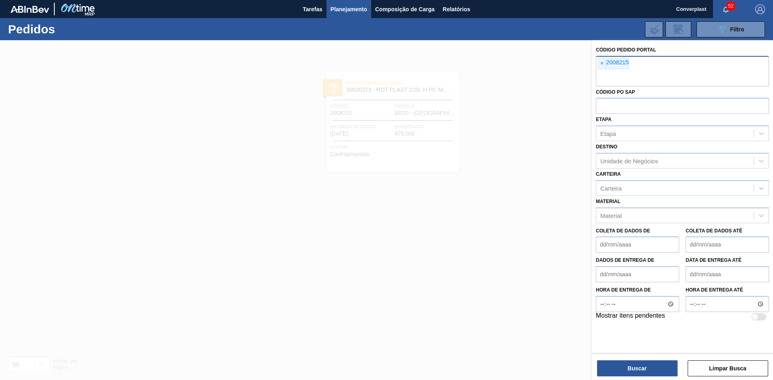
drag, startPoint x: 601, startPoint y: 67, endPoint x: 598, endPoint y: 59, distance: 8.7
click at [601, 67] on span "×" at bounding box center [602, 63] width 8 height 10
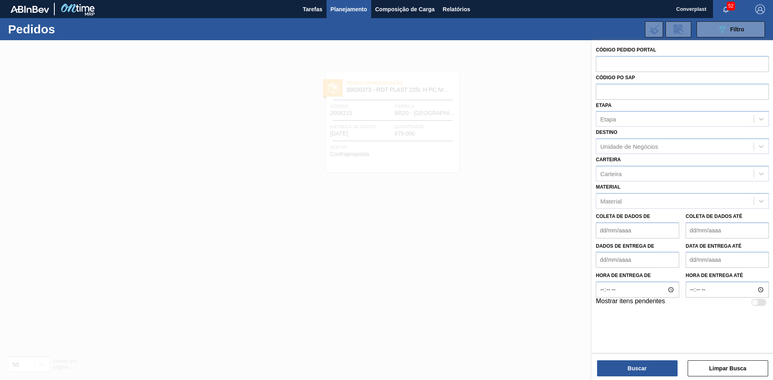
paste input "2008217"
type input "2008217"
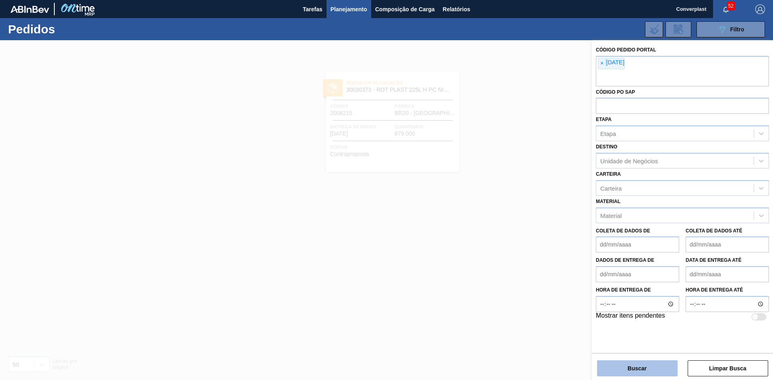
click at [608, 369] on button "Buscar" at bounding box center [637, 369] width 80 height 16
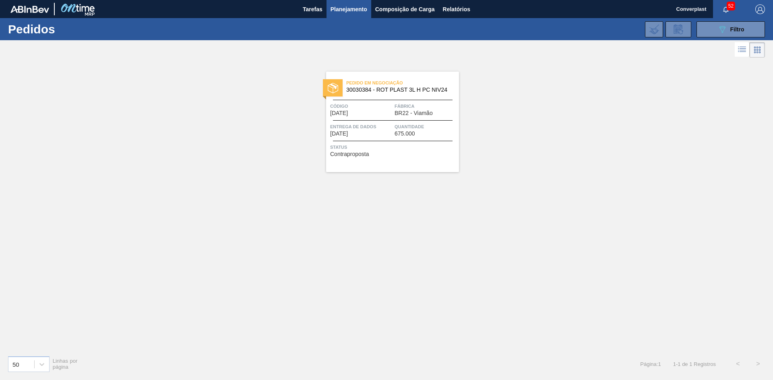
click at [400, 163] on div "Pedido em Negociação 30030384 - ROT PLAST 3L H PC NIV24 Código [DATE] Fábrica B…" at bounding box center [392, 122] width 133 height 101
